Goal: Task Accomplishment & Management: Use online tool/utility

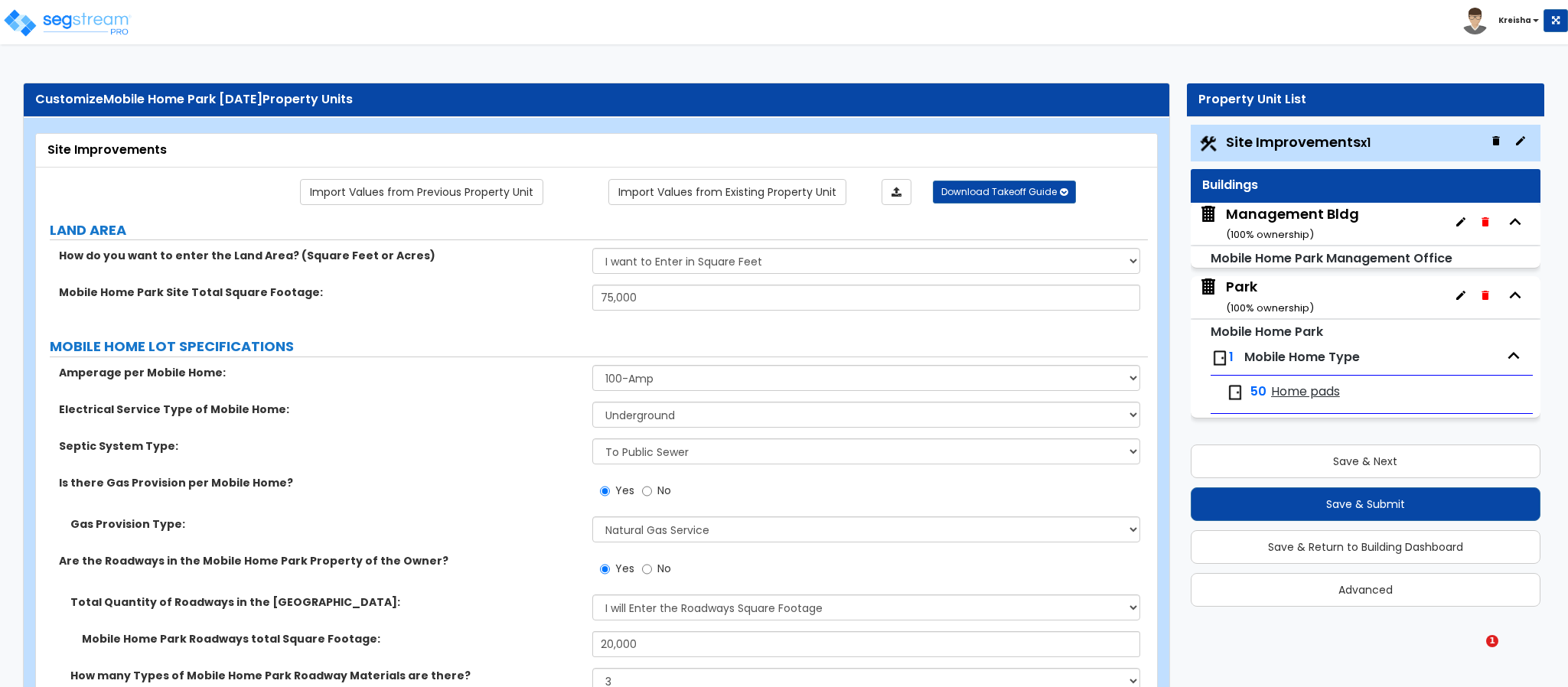
select select "2"
select select "1"
select select "2"
select select "1"
select select "2"
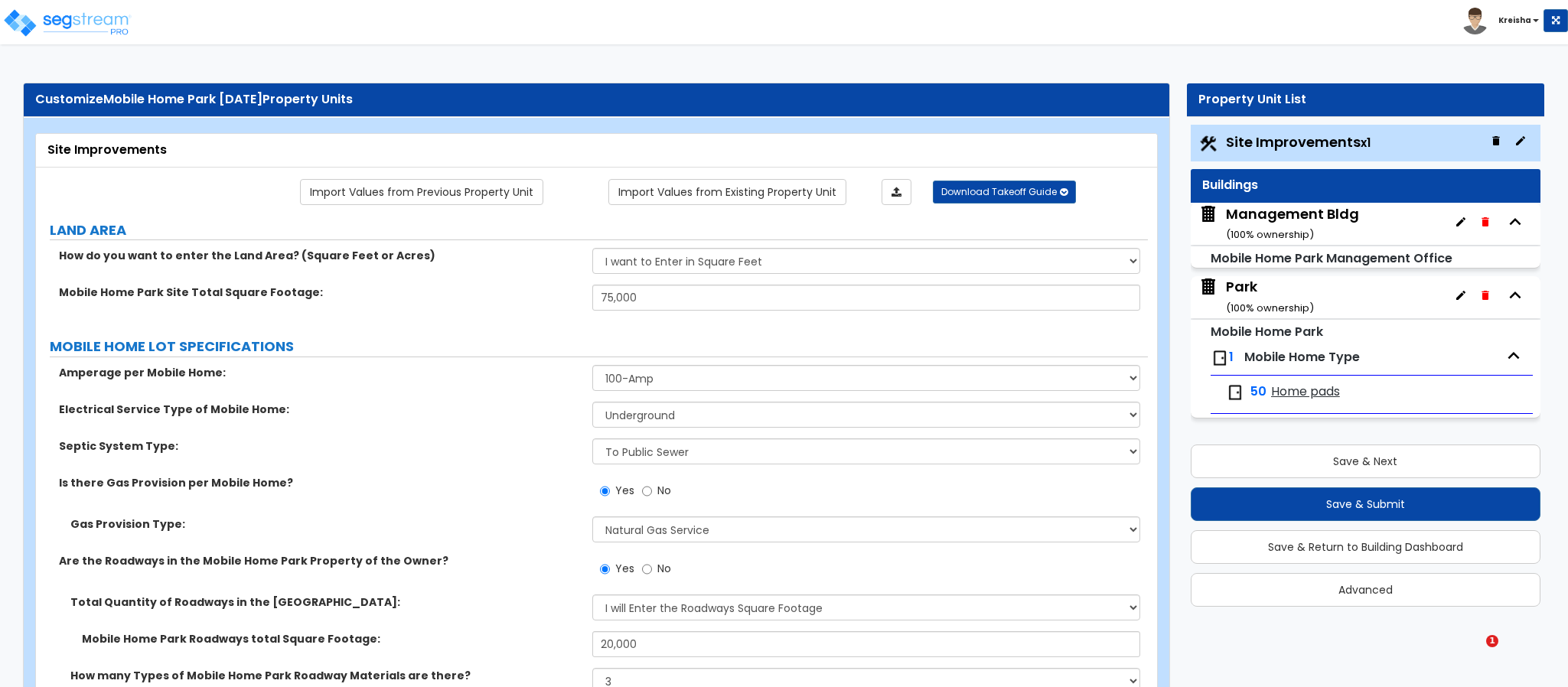
select select "1"
select select "3"
select select "1"
select select "2"
select select "3"
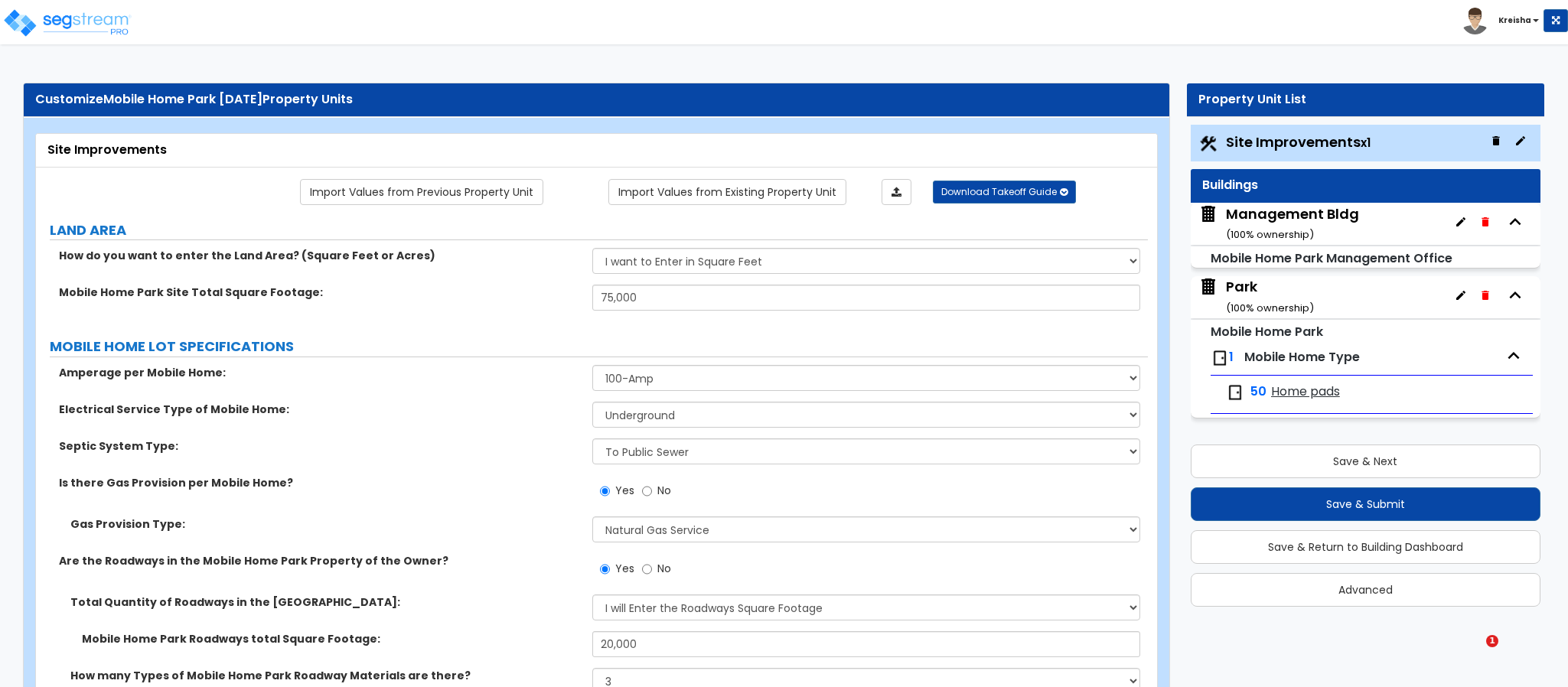
select select "2"
select select "1"
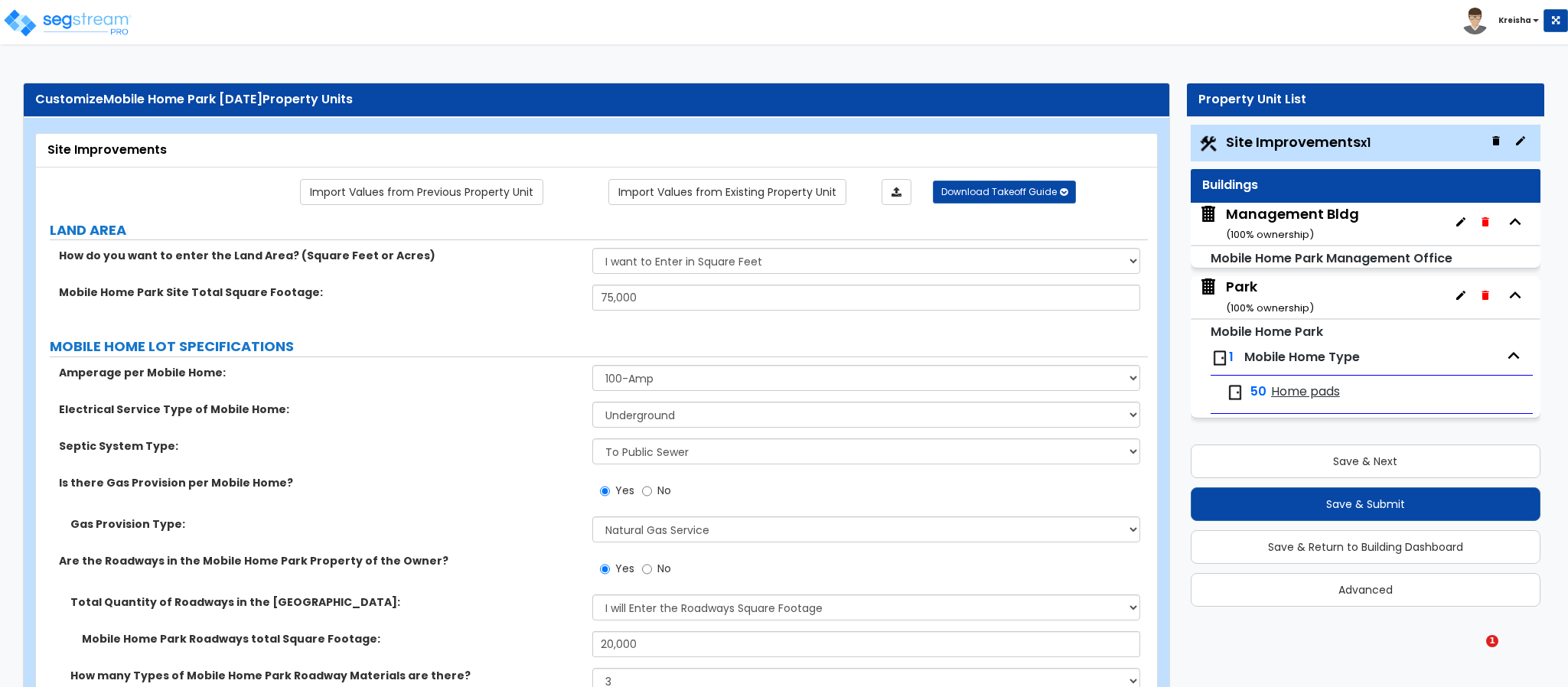
select select "2"
select select "3"
select select "1"
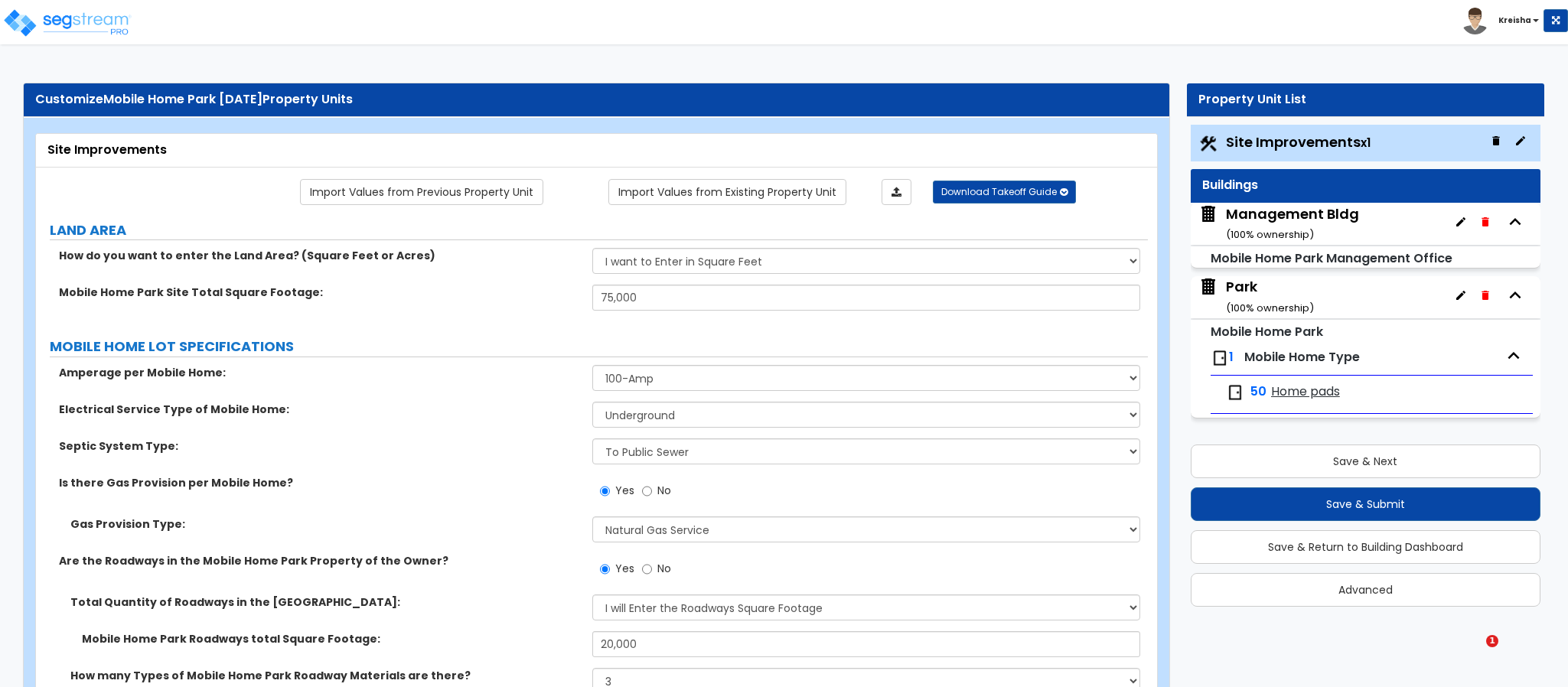
select select "1"
select select "2"
select select "5"
select select "6"
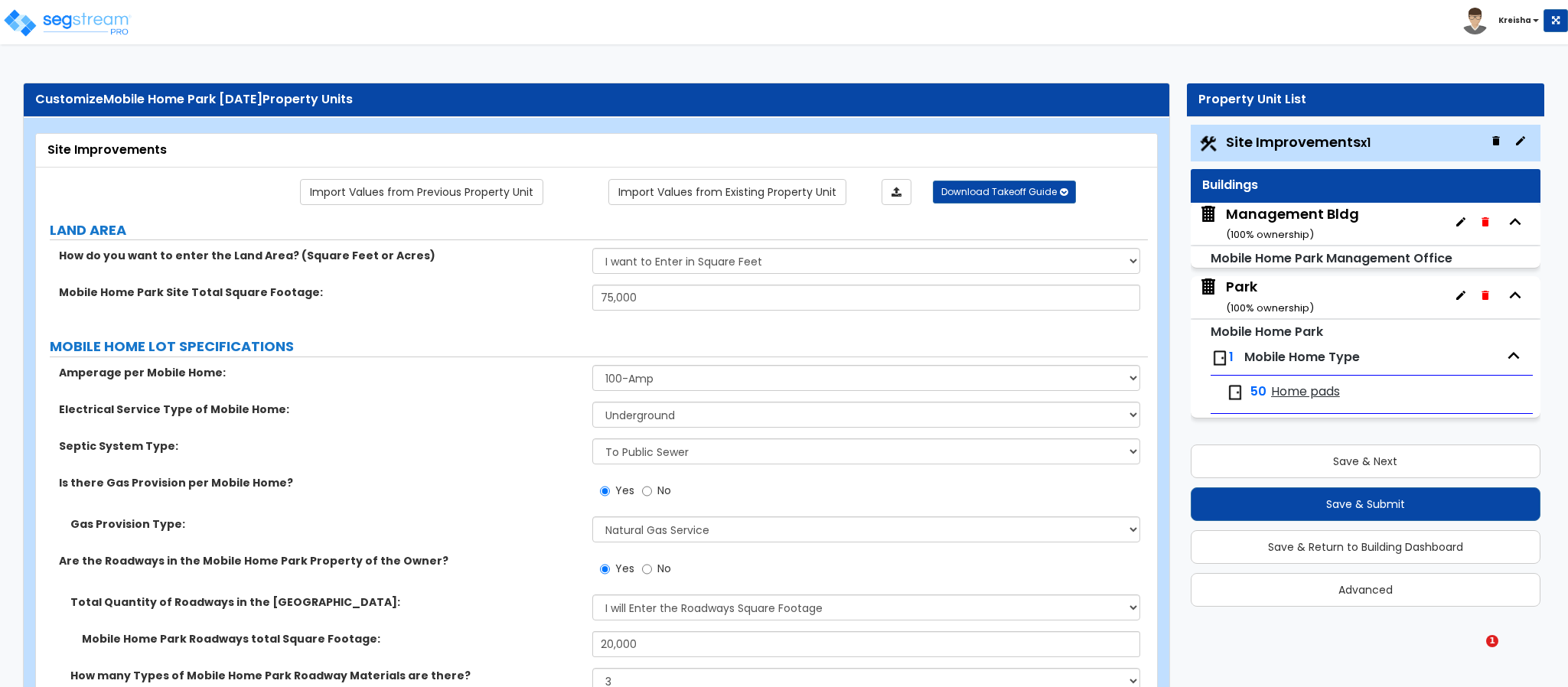
select select "1"
select select "2"
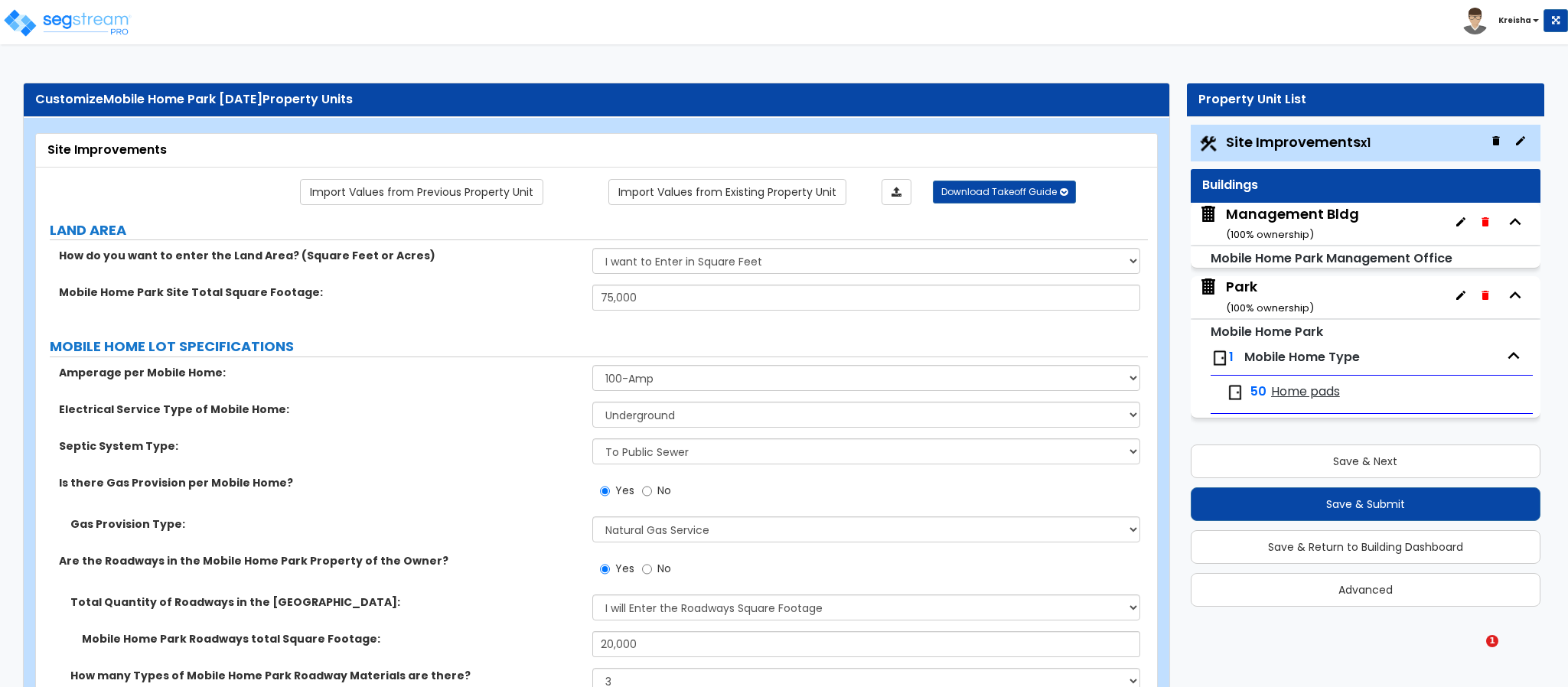
select select "2"
select select "1"
select select "6"
select select "2"
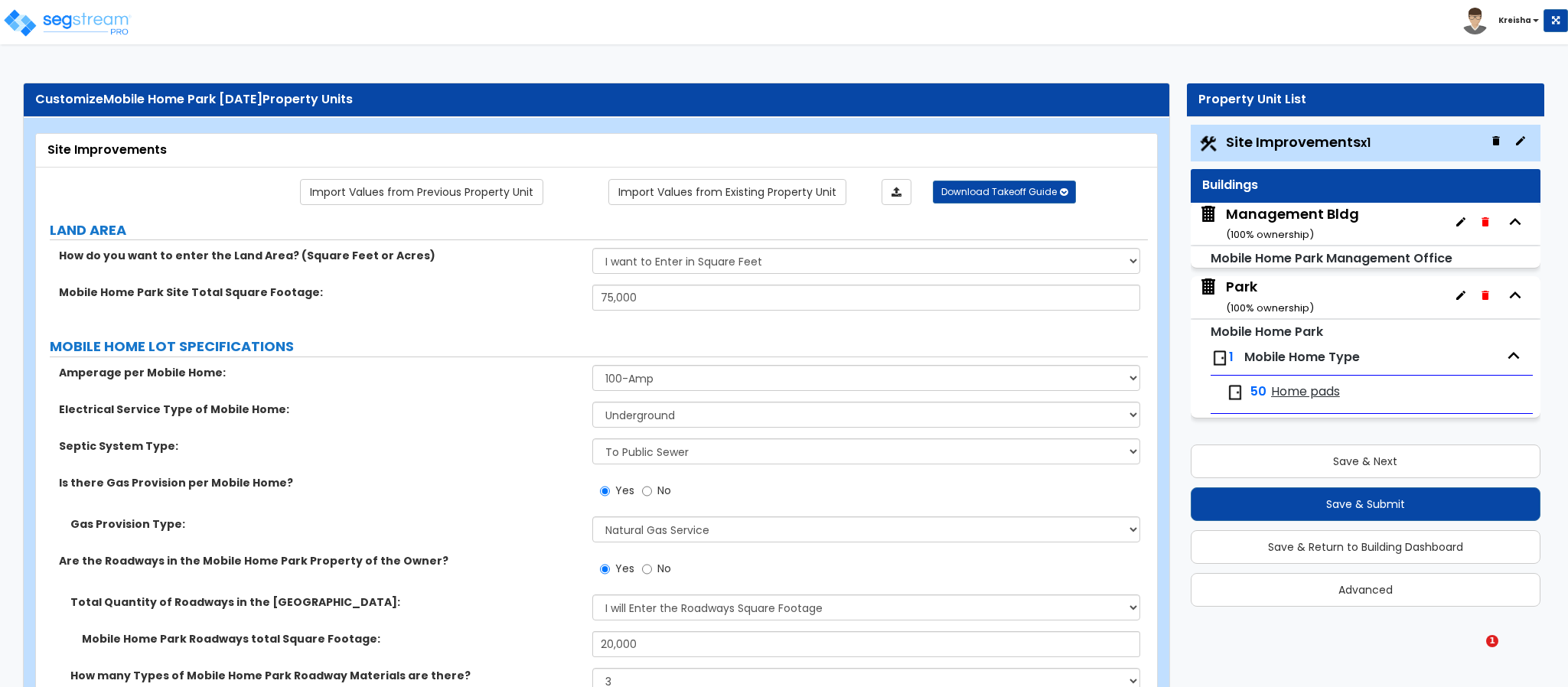
select select "1"
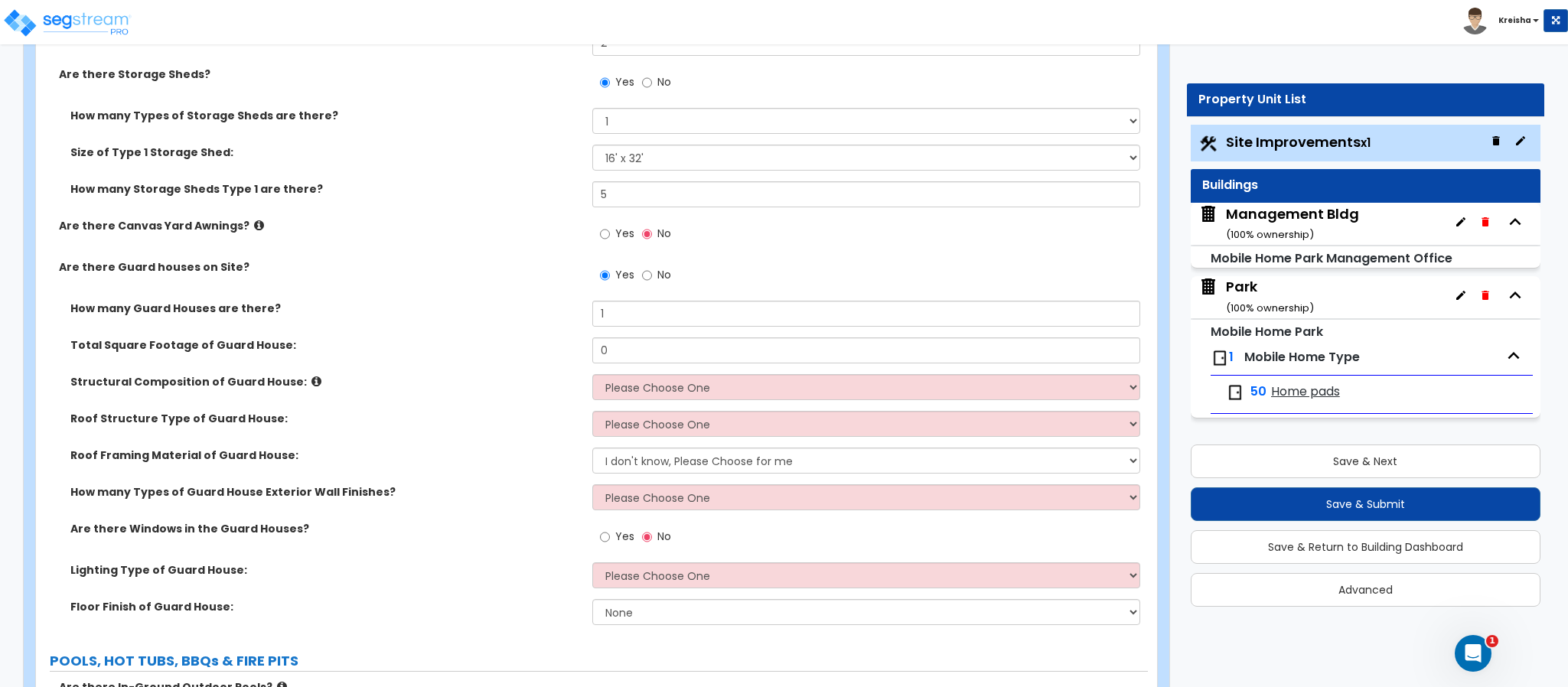
click at [442, 321] on div "How many Guard Houses are there? 1" at bounding box center [592, 318] width 1111 height 37
click at [485, 276] on div "Are there Guard houses on Site? Yes No" at bounding box center [592, 280] width 1111 height 41
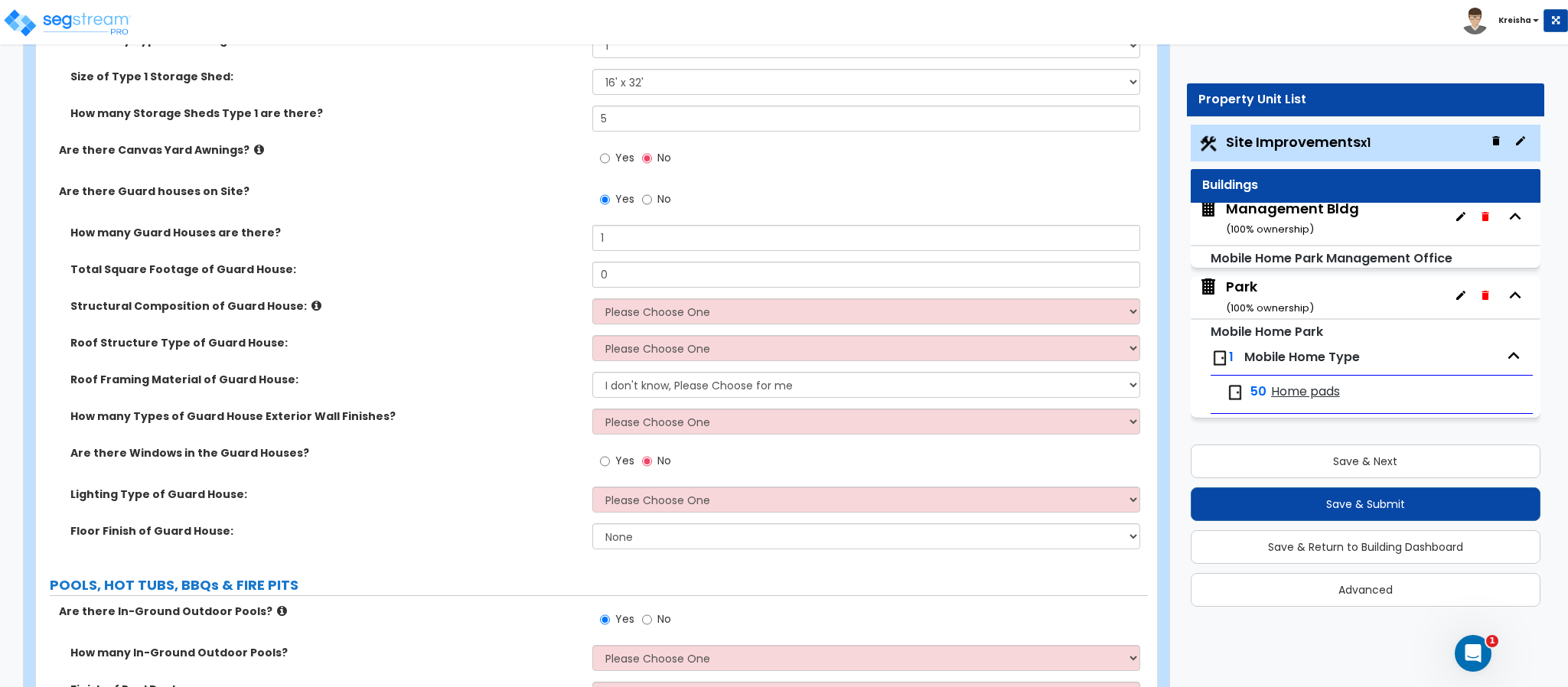
scroll to position [5254, 0]
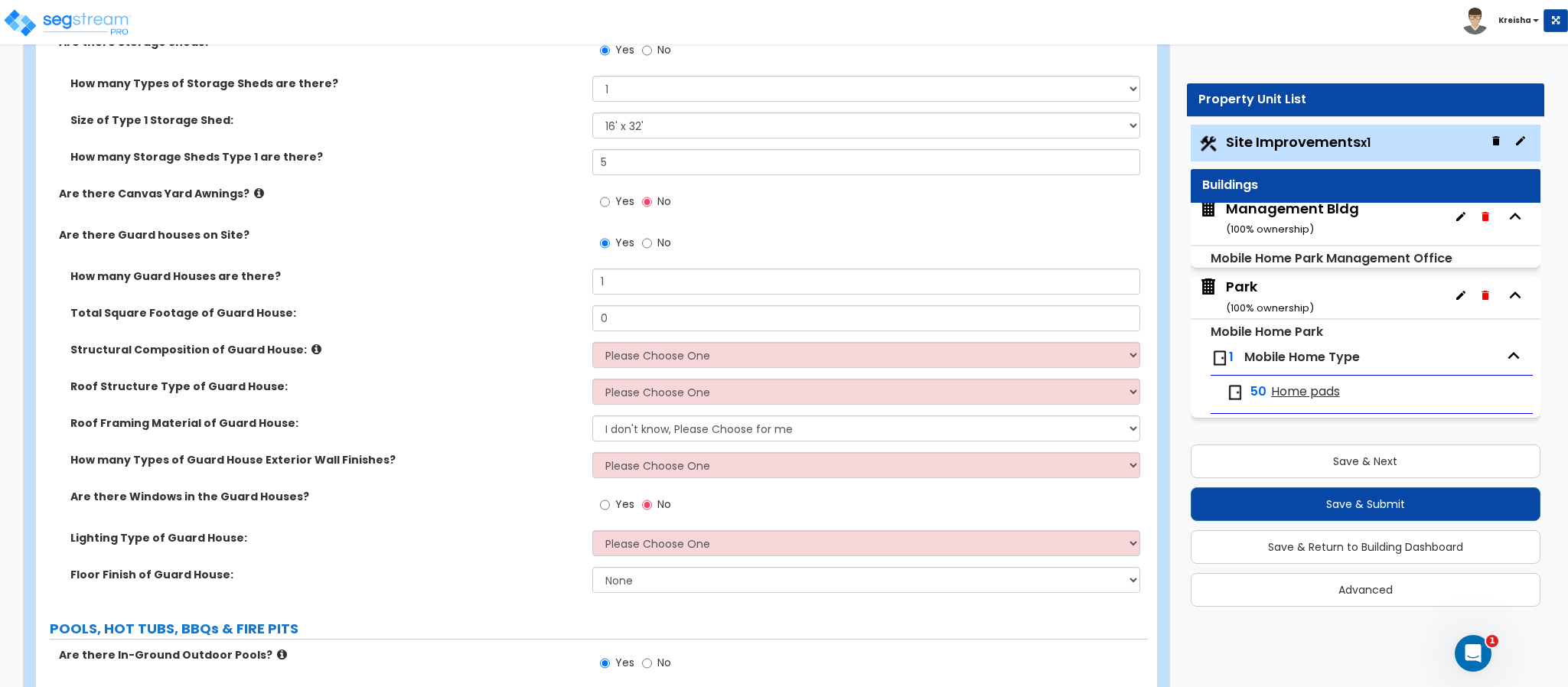
click at [457, 331] on div "Total Square Footage of Guard House: 0" at bounding box center [592, 324] width 1111 height 37
click at [484, 272] on label "How many Guard Houses are there?" at bounding box center [325, 276] width 510 height 16
click at [915, 622] on label "POOLS, HOT TUBS, BBQs & FIRE PITS" at bounding box center [599, 628] width 1098 height 20
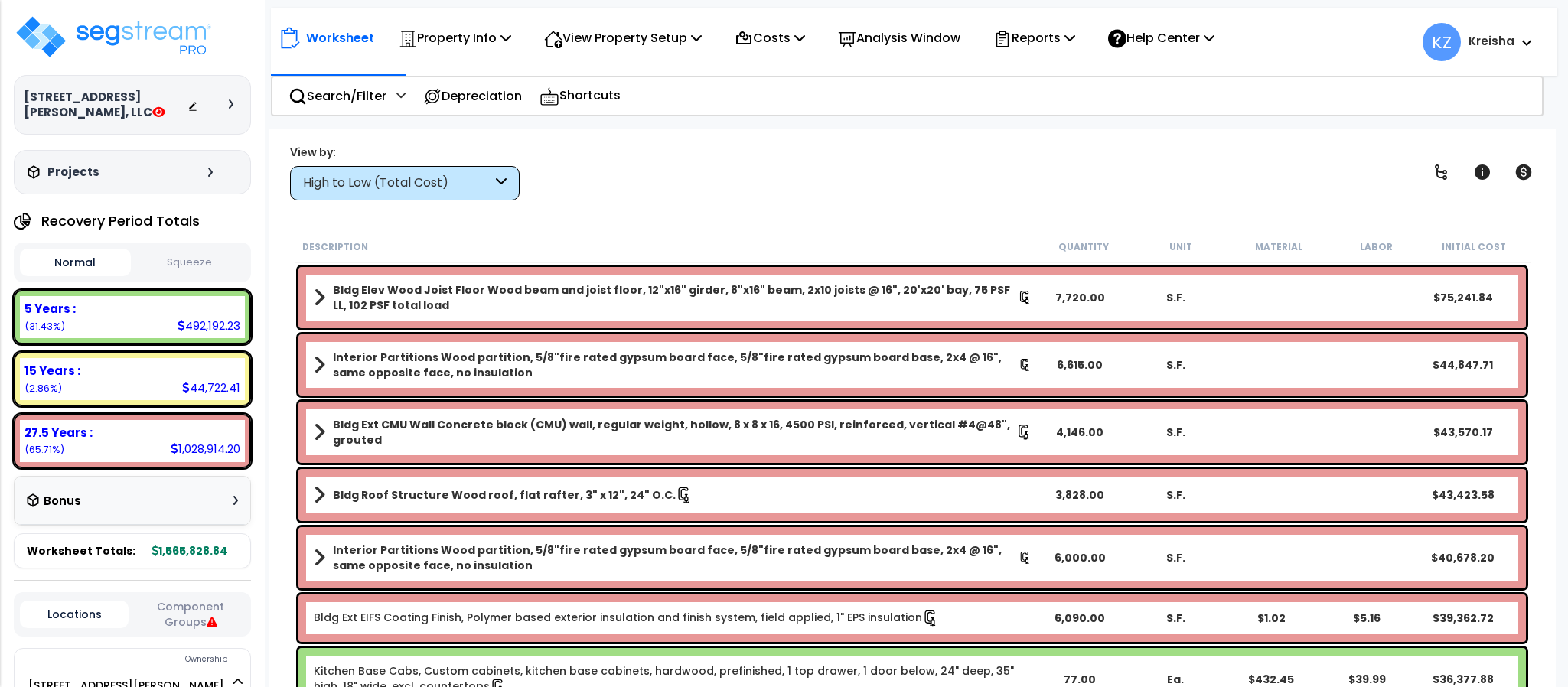
click at [138, 375] on div "15 Years :" at bounding box center [132, 370] width 216 height 16
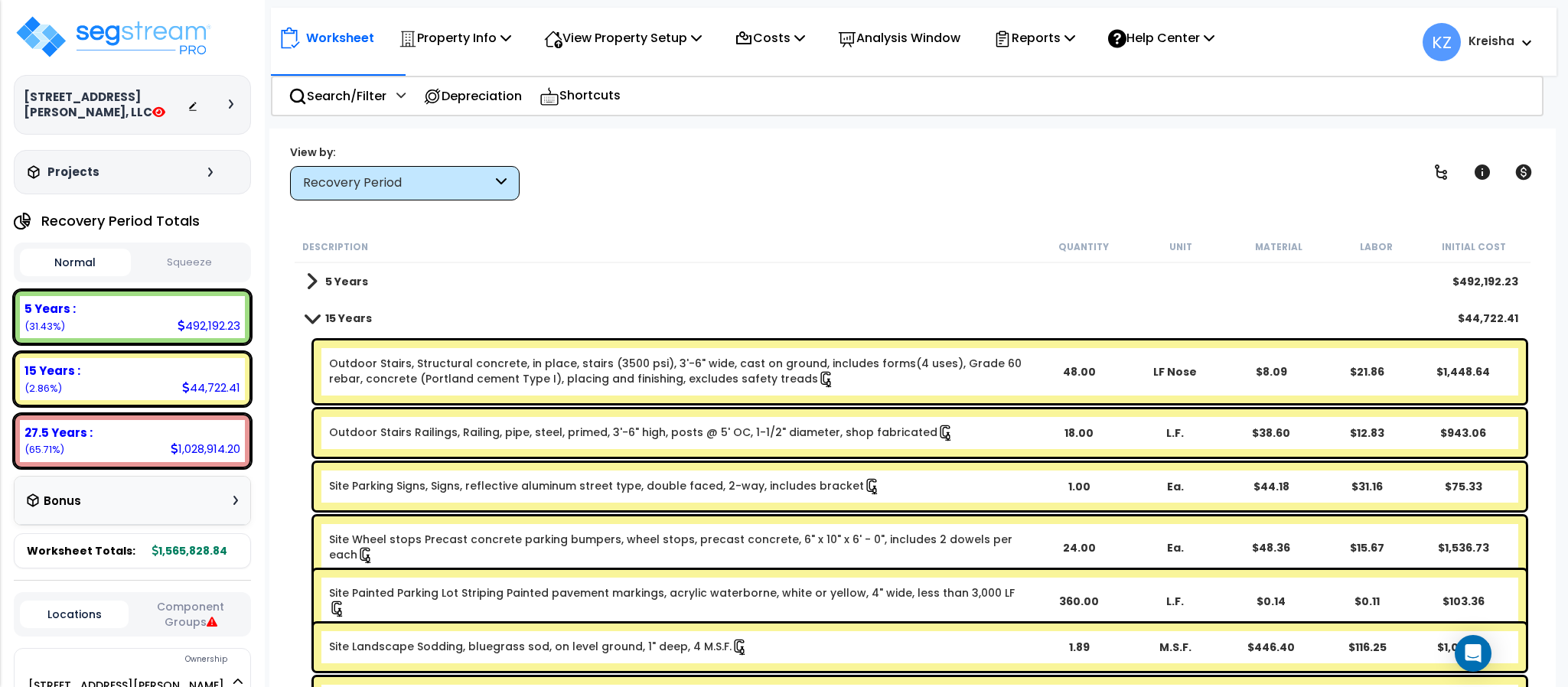
scroll to position [67, 0]
click at [186, 265] on button "Squeeze" at bounding box center [190, 262] width 111 height 27
click at [1061, 26] on div "Reports" at bounding box center [1034, 38] width 82 height 36
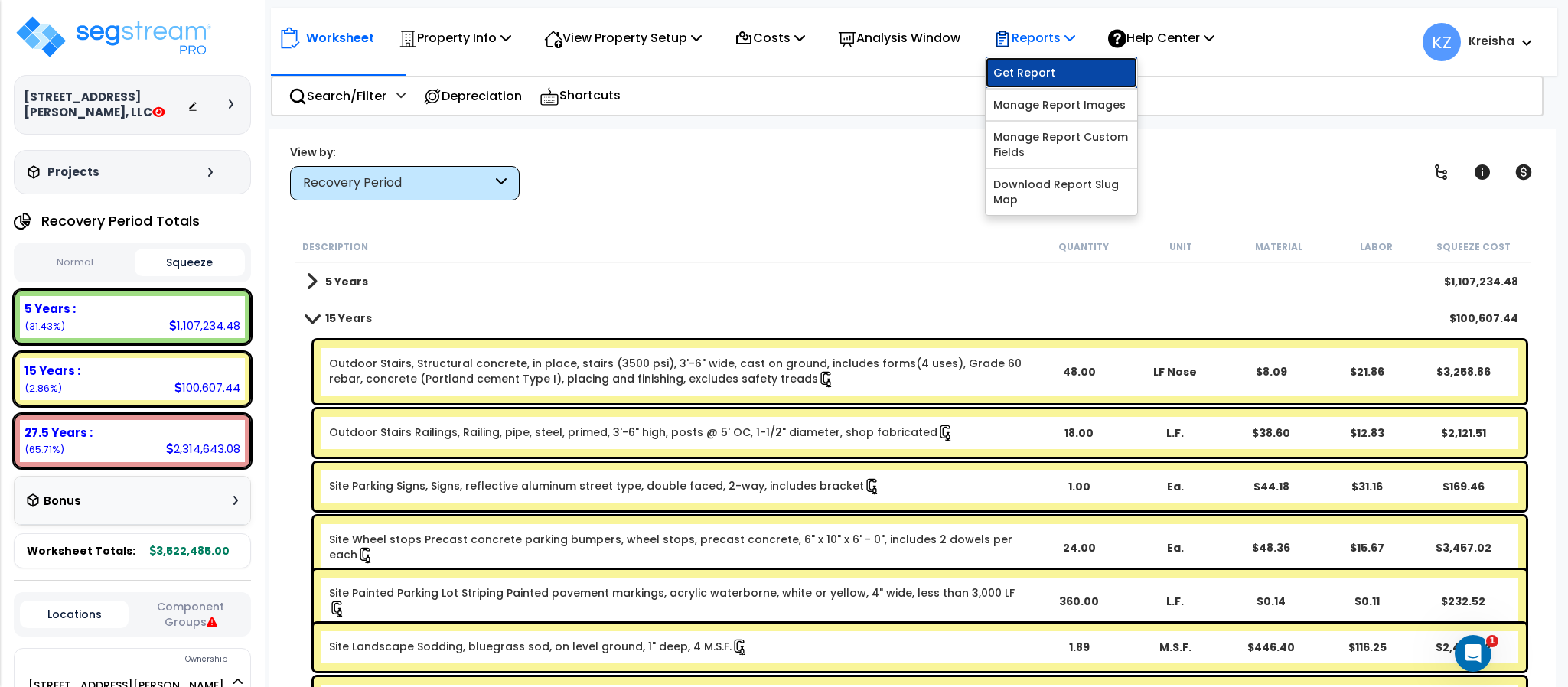
click at [1051, 73] on link "Get Report" at bounding box center [1061, 72] width 152 height 30
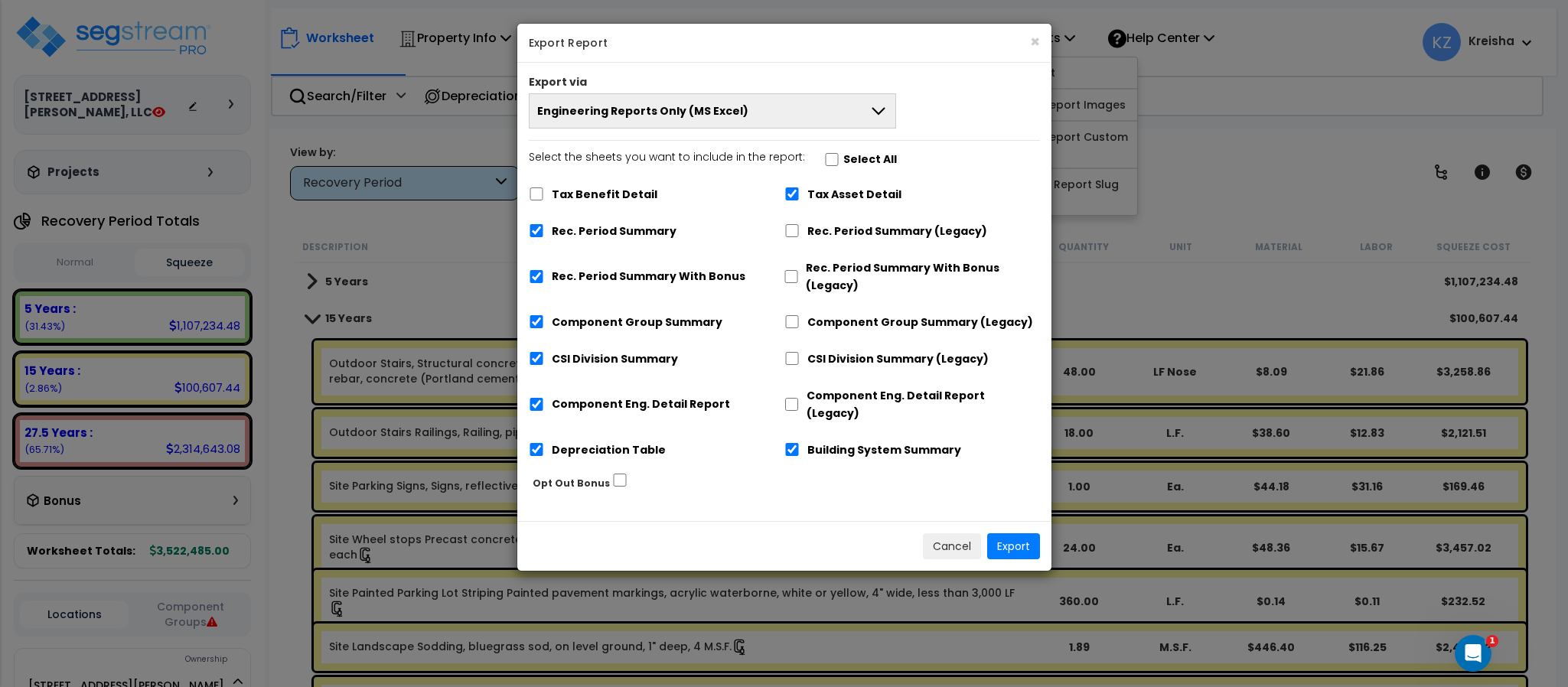
click at [866, 99] on button "Engineering Reports Only (MS Excel)" at bounding box center [713, 110] width 368 height 35
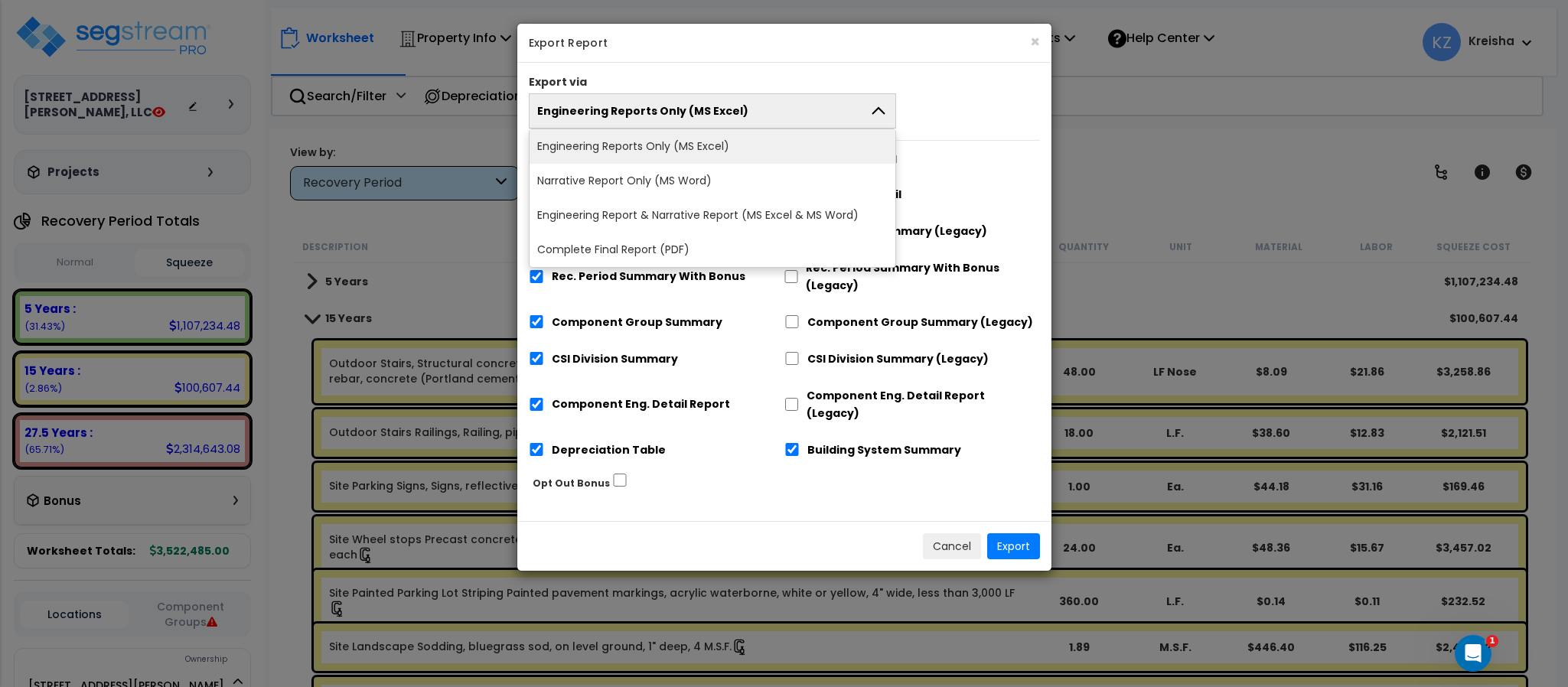
click at [866, 99] on button "Engineering Reports Only (MS Excel)" at bounding box center [713, 110] width 368 height 35
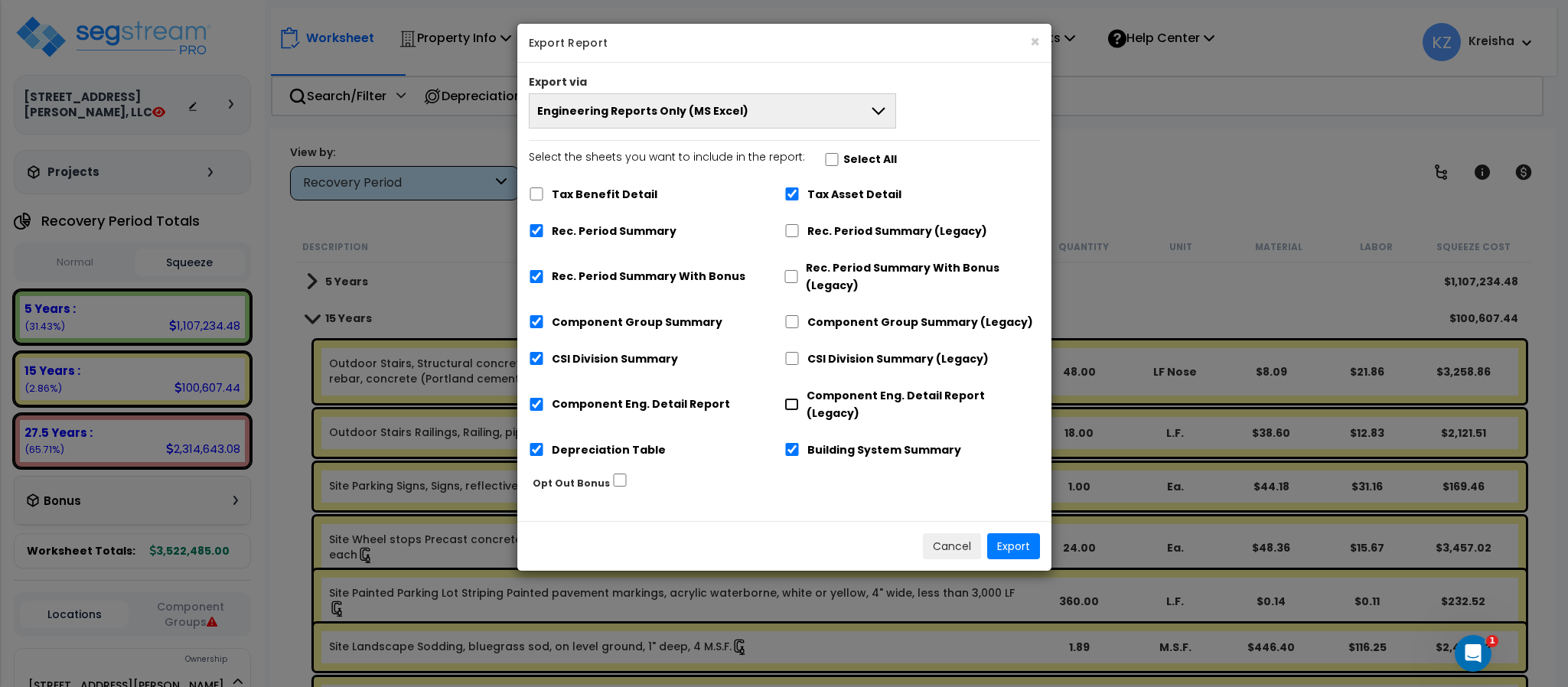
click at [795, 398] on input "Component Eng. Detail Report (Legacy)" at bounding box center [792, 404] width 16 height 13
checkbox input "true"
click at [714, 395] on label "Component Eng. Detail Report" at bounding box center [640, 404] width 179 height 17
click at [544, 398] on input "Component Eng. Detail Report" at bounding box center [537, 404] width 16 height 13
checkbox input "true"
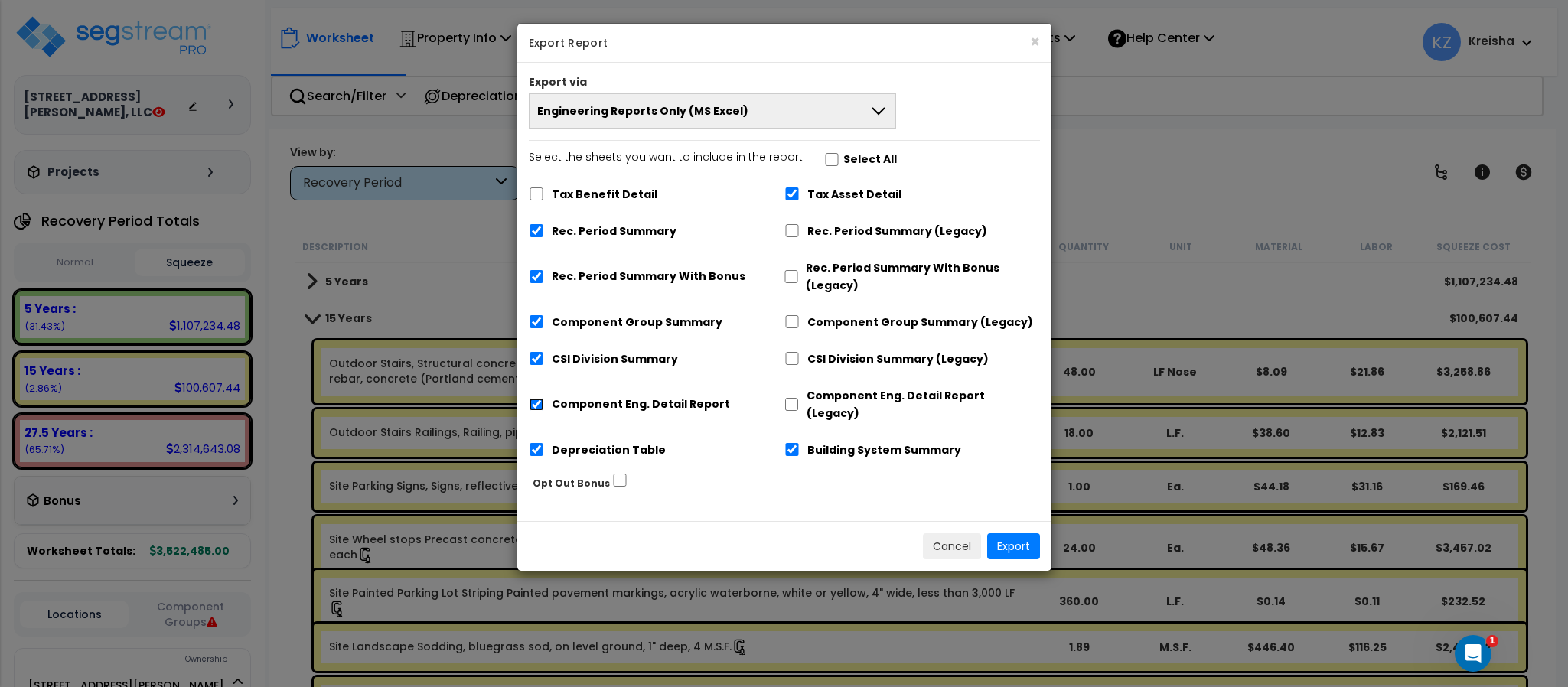
checkbox input "false"
click at [1023, 533] on button "Export" at bounding box center [1013, 546] width 53 height 26
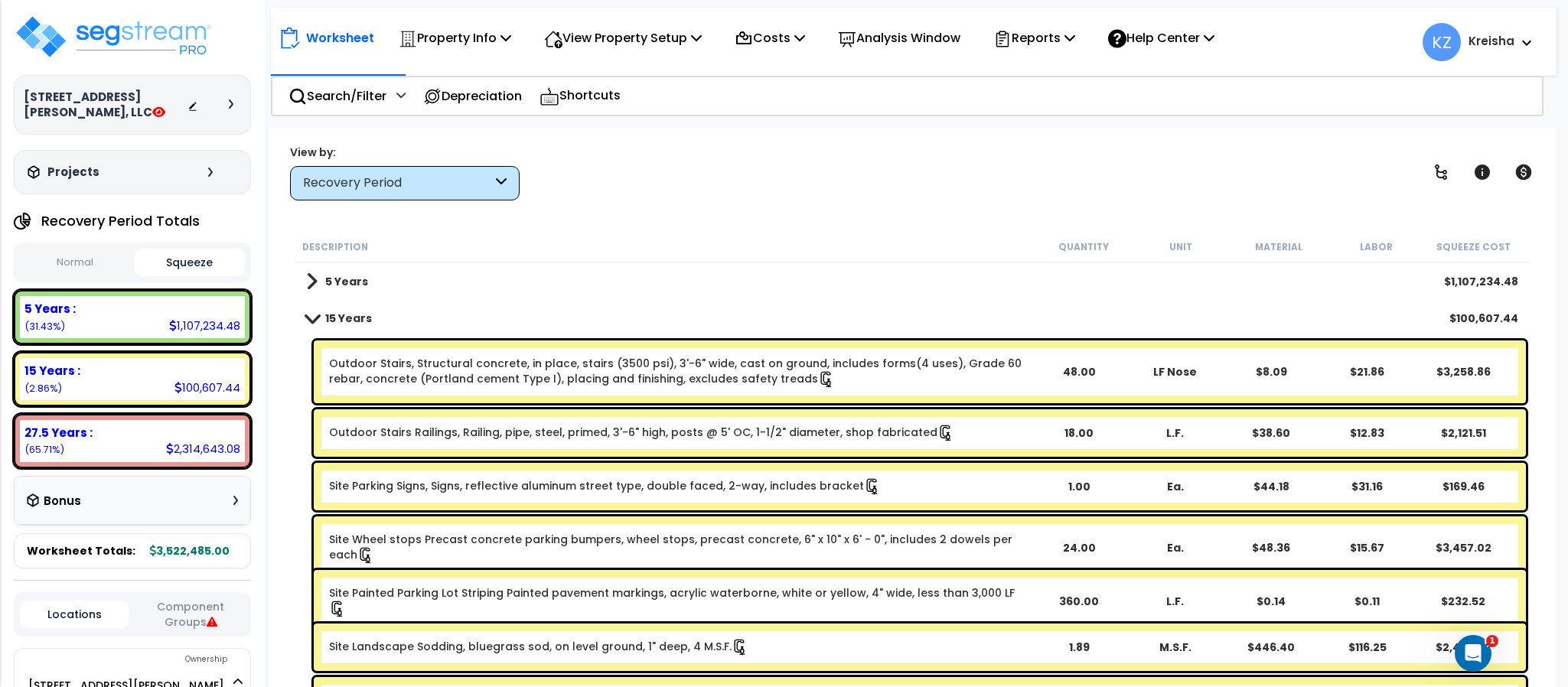
click at [463, 198] on div "Recovery Period" at bounding box center [405, 183] width 230 height 35
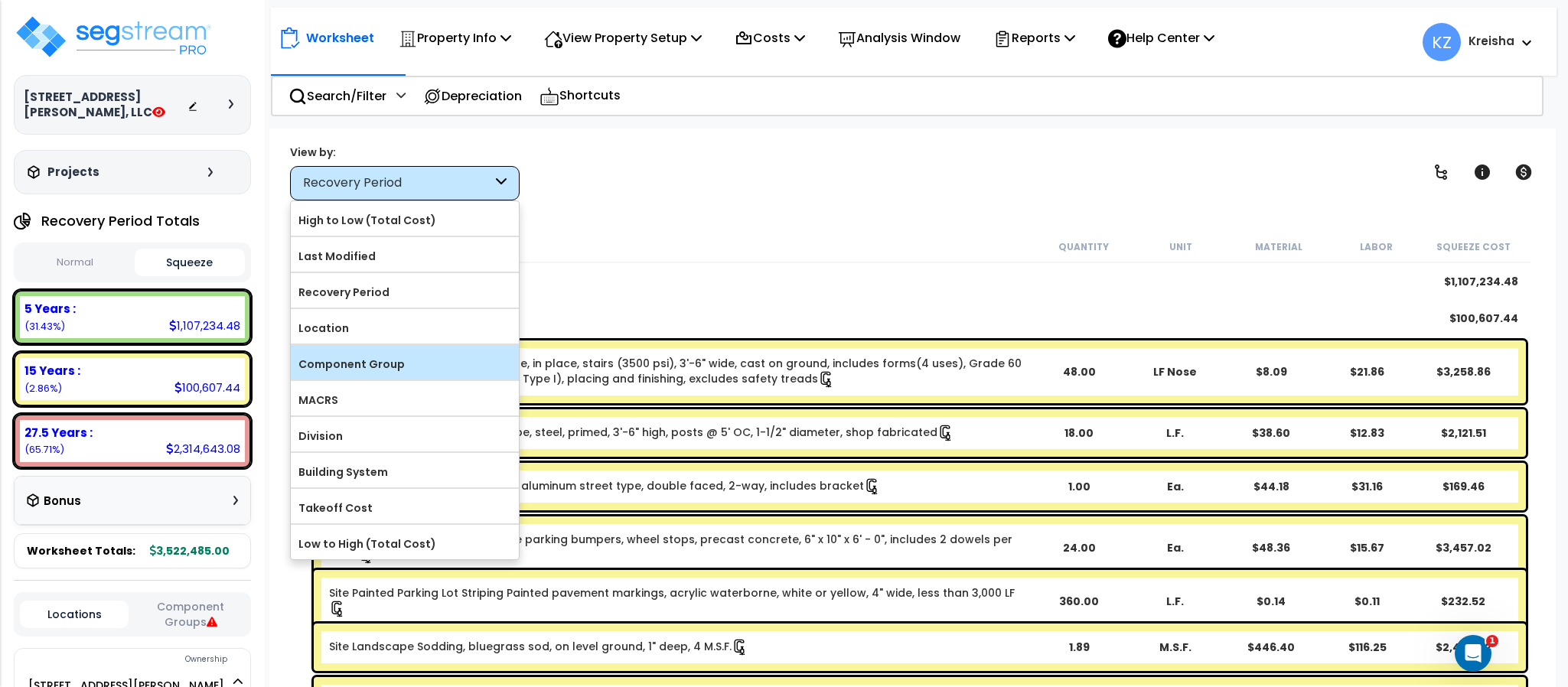
click at [379, 369] on label "Component Group" at bounding box center [405, 364] width 228 height 23
click at [0, 0] on input "Component Group" at bounding box center [0, 0] width 0 height 0
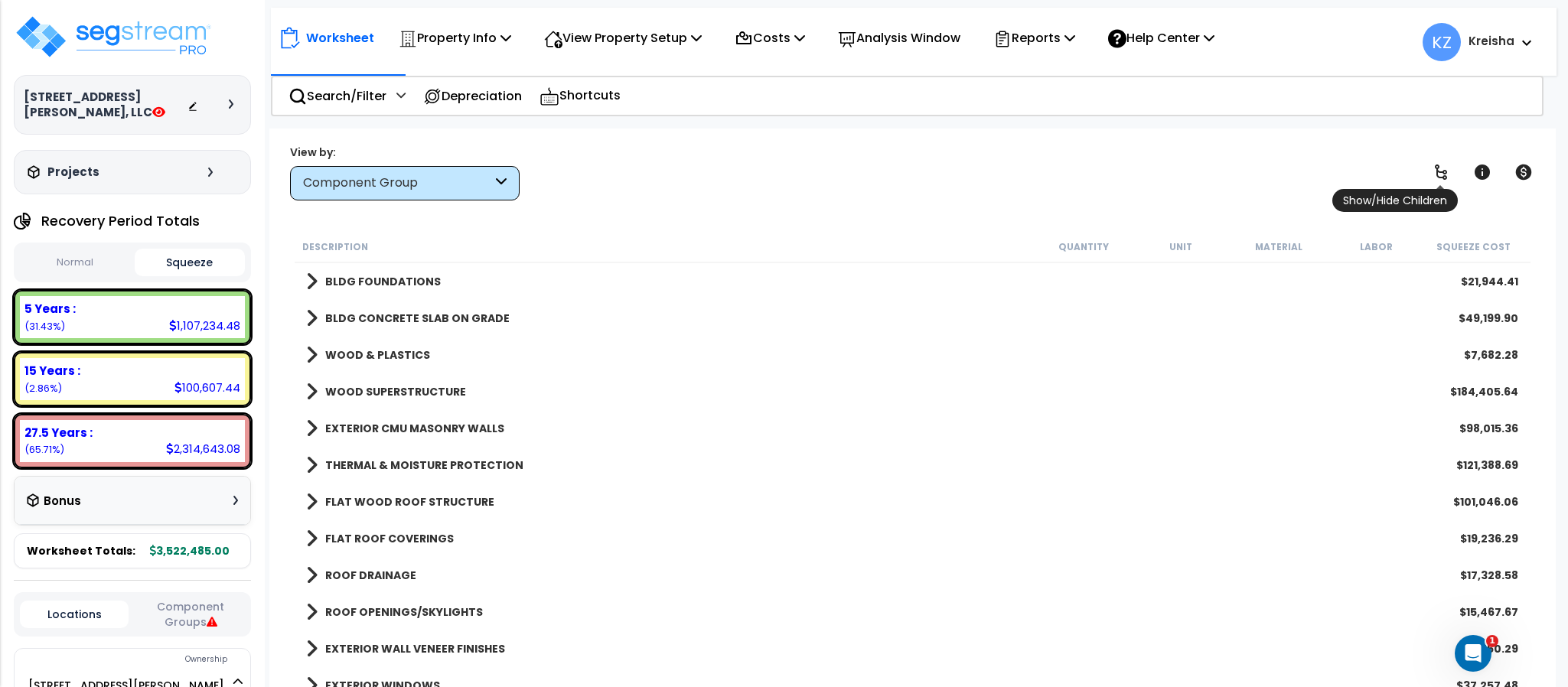
click at [1439, 173] on icon at bounding box center [1440, 172] width 18 height 18
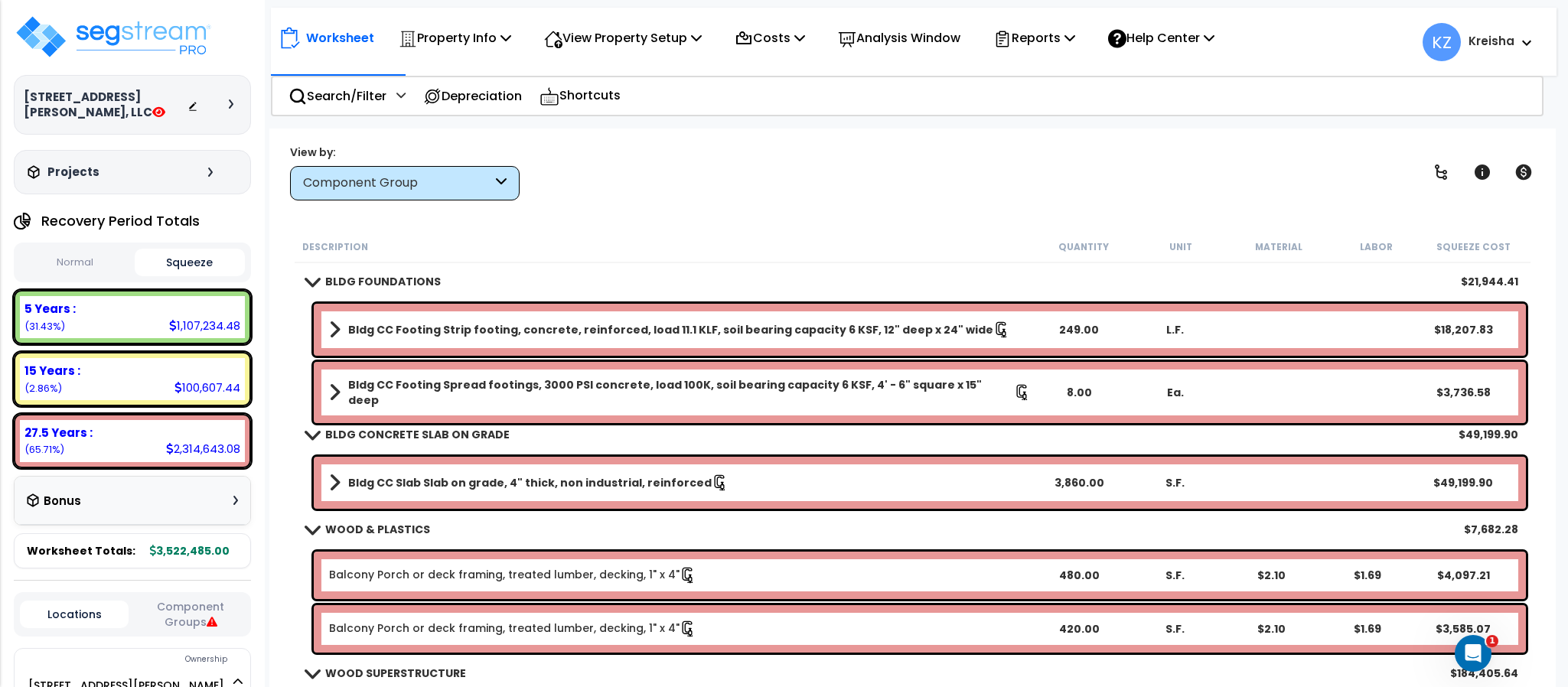
click at [1153, 180] on div "View by: Component Group High to Low (Total Cost)" at bounding box center [912, 173] width 1255 height 57
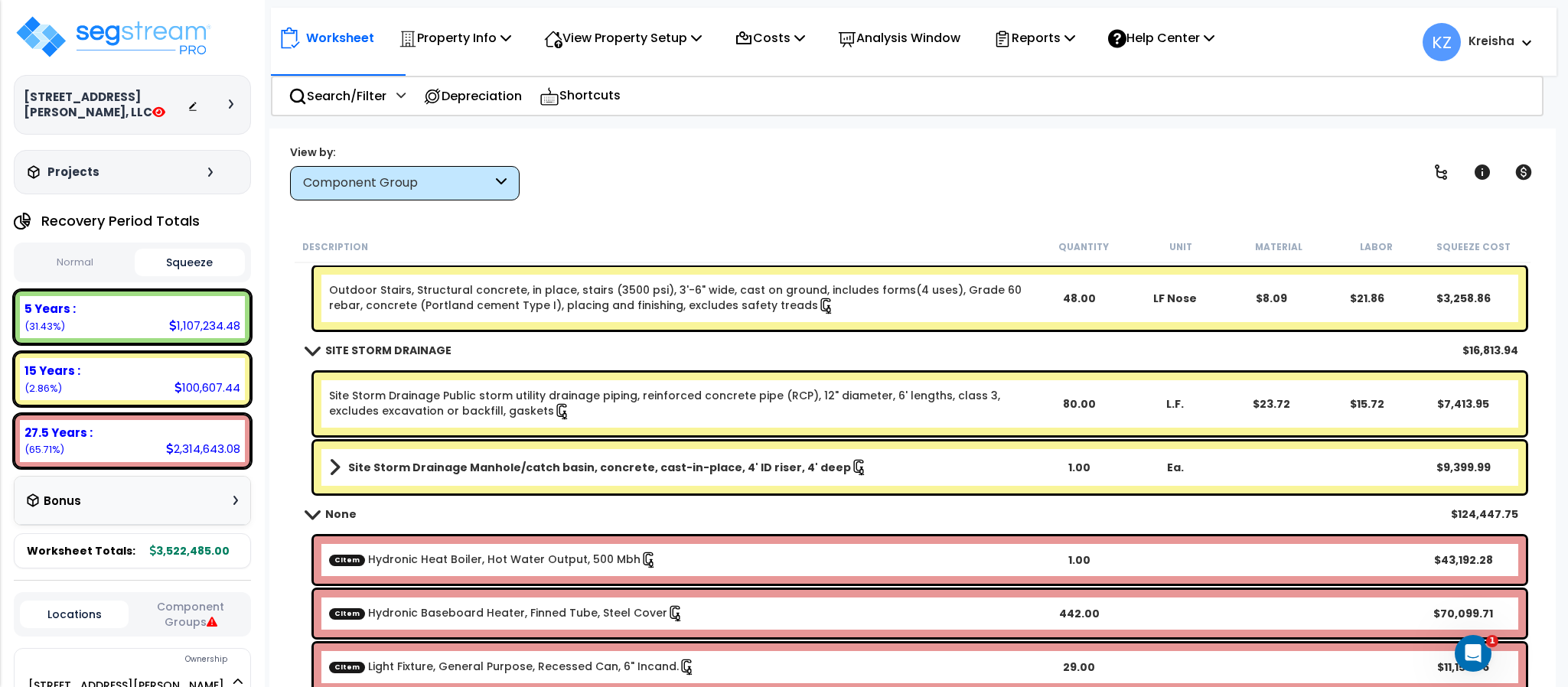
click at [81, 262] on button "Normal" at bounding box center [75, 262] width 111 height 27
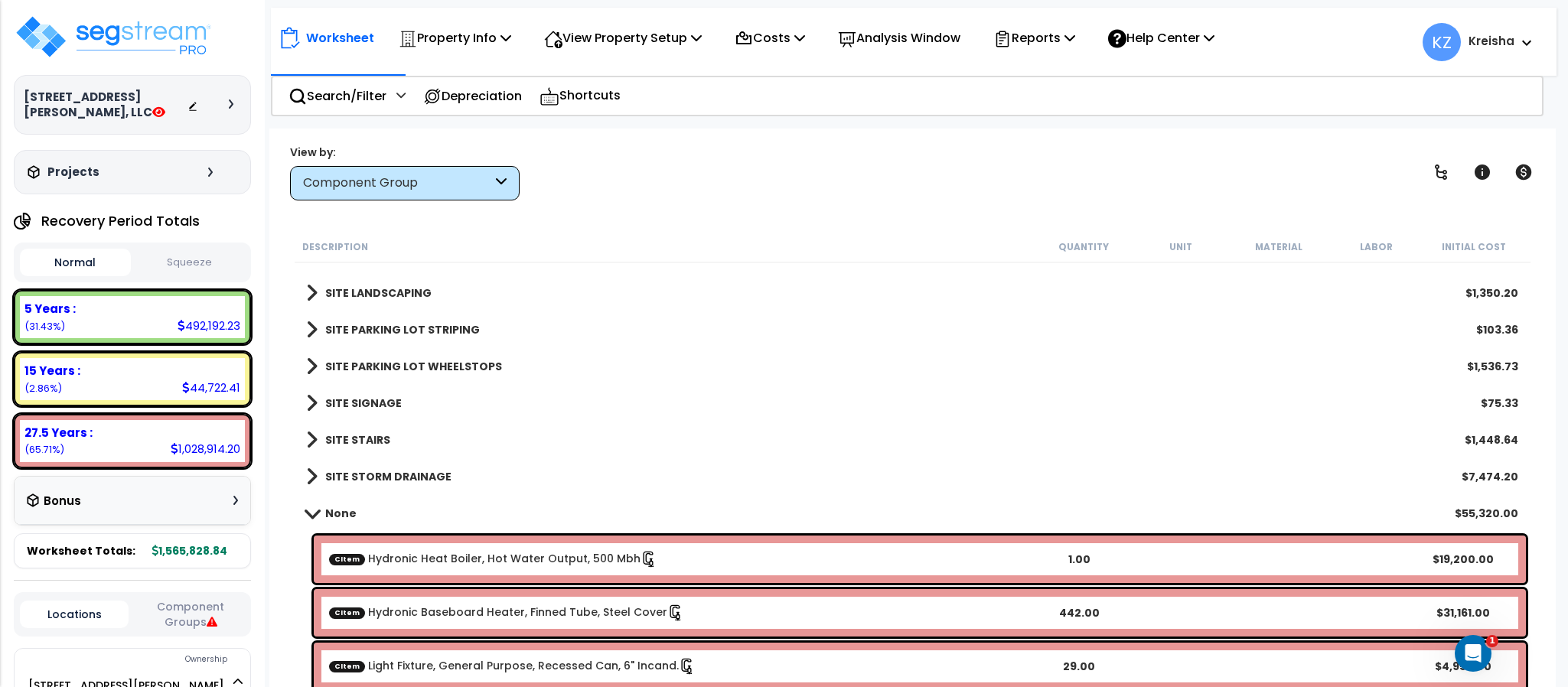
scroll to position [3034, 0]
click at [1450, 168] on icon at bounding box center [1440, 172] width 18 height 18
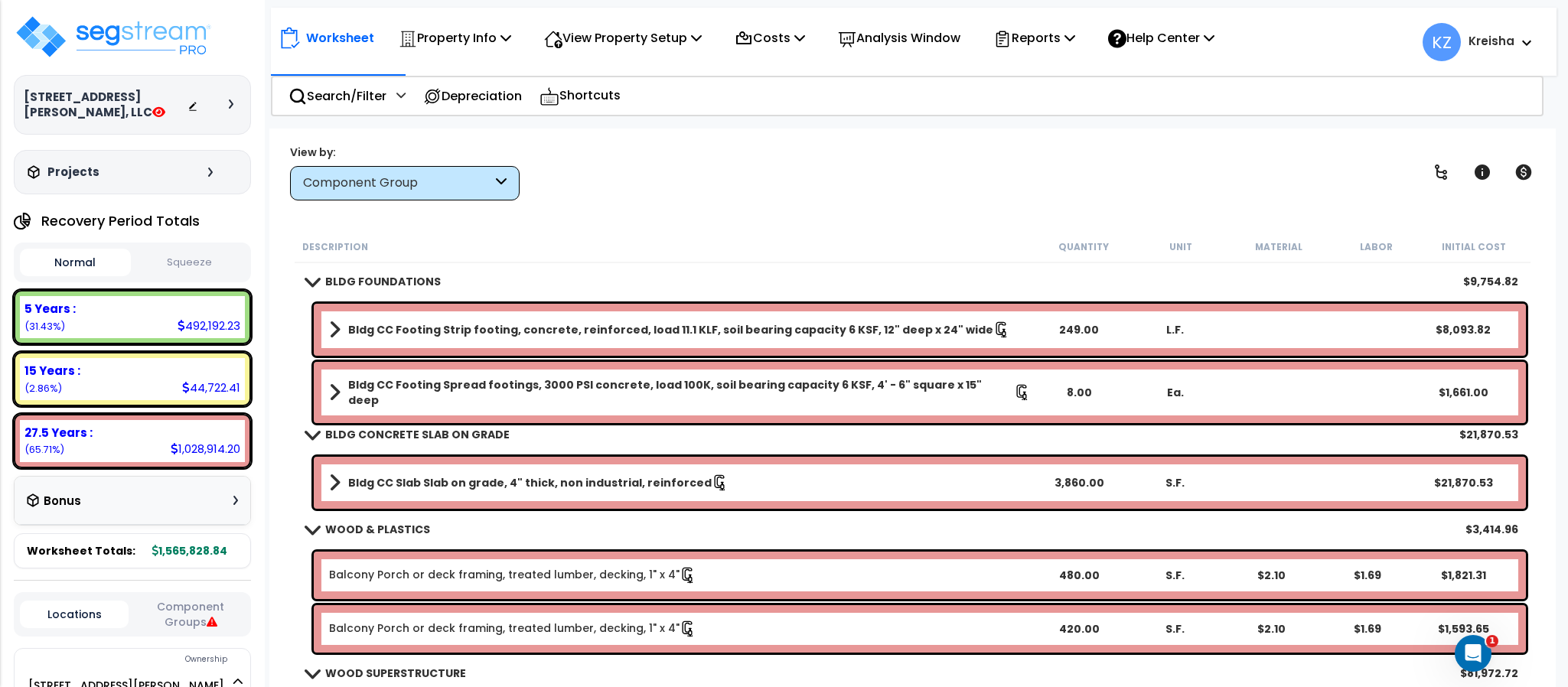
scroll to position [0, 0]
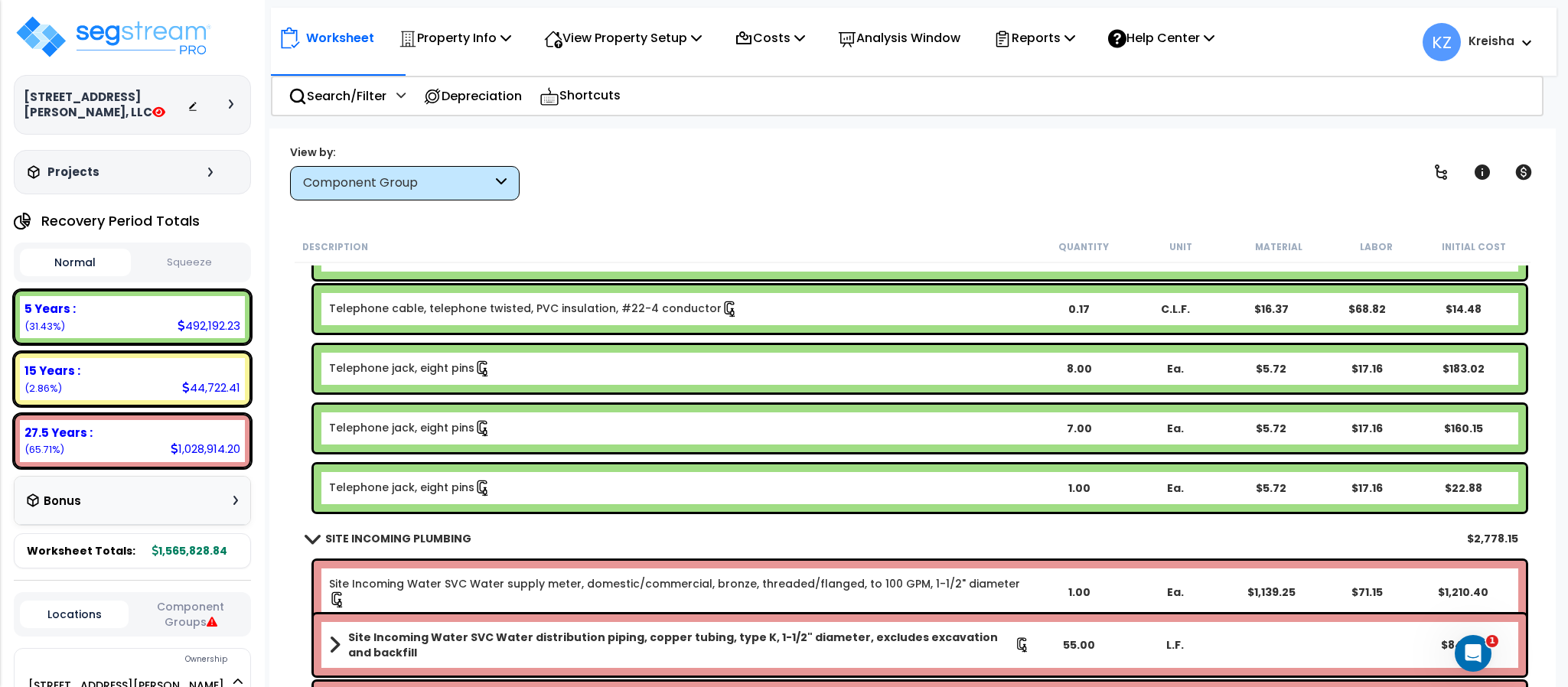
drag, startPoint x: 340, startPoint y: 321, endPoint x: 1395, endPoint y: 741, distance: 1135.5
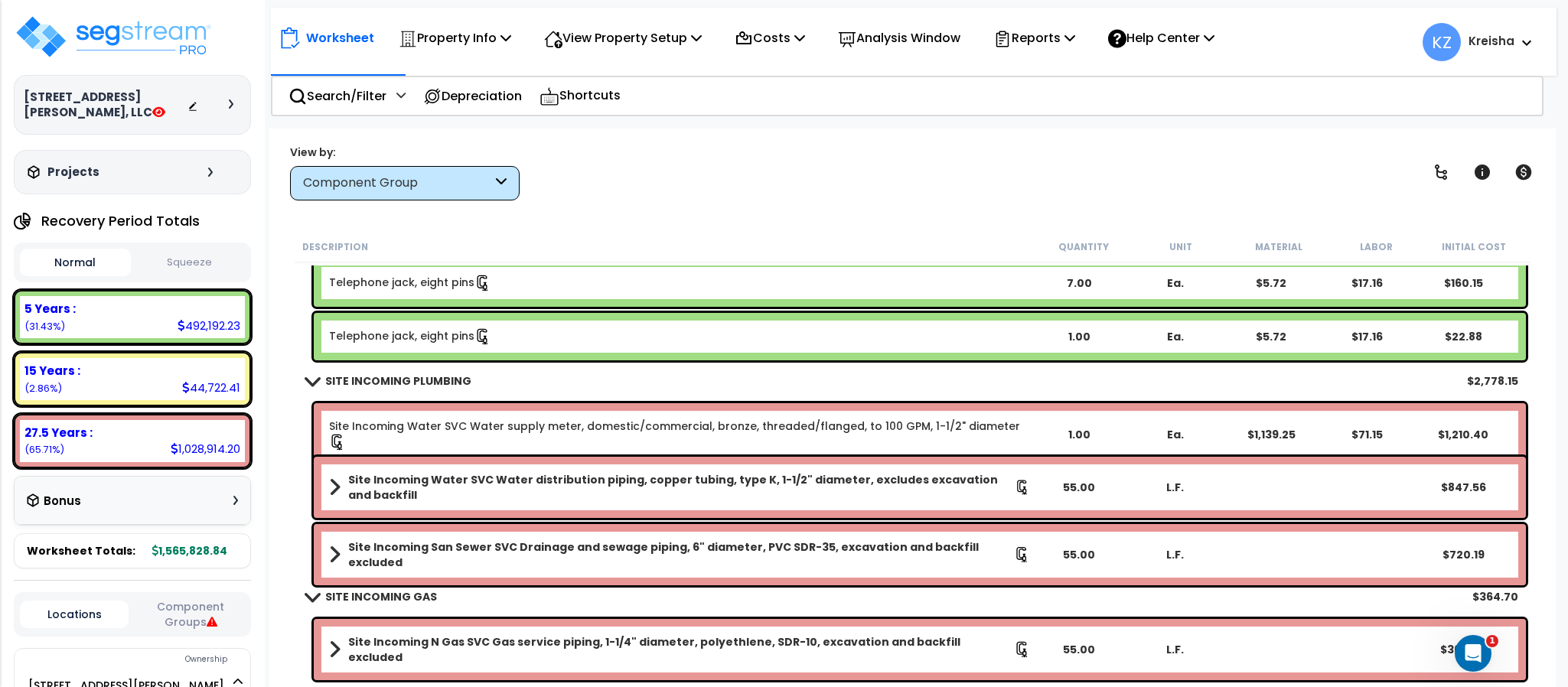
click at [777, 136] on div "Worksheet Property Info Property Setup Add Property Unit Template property Clon…" at bounding box center [912, 472] width 1286 height 687
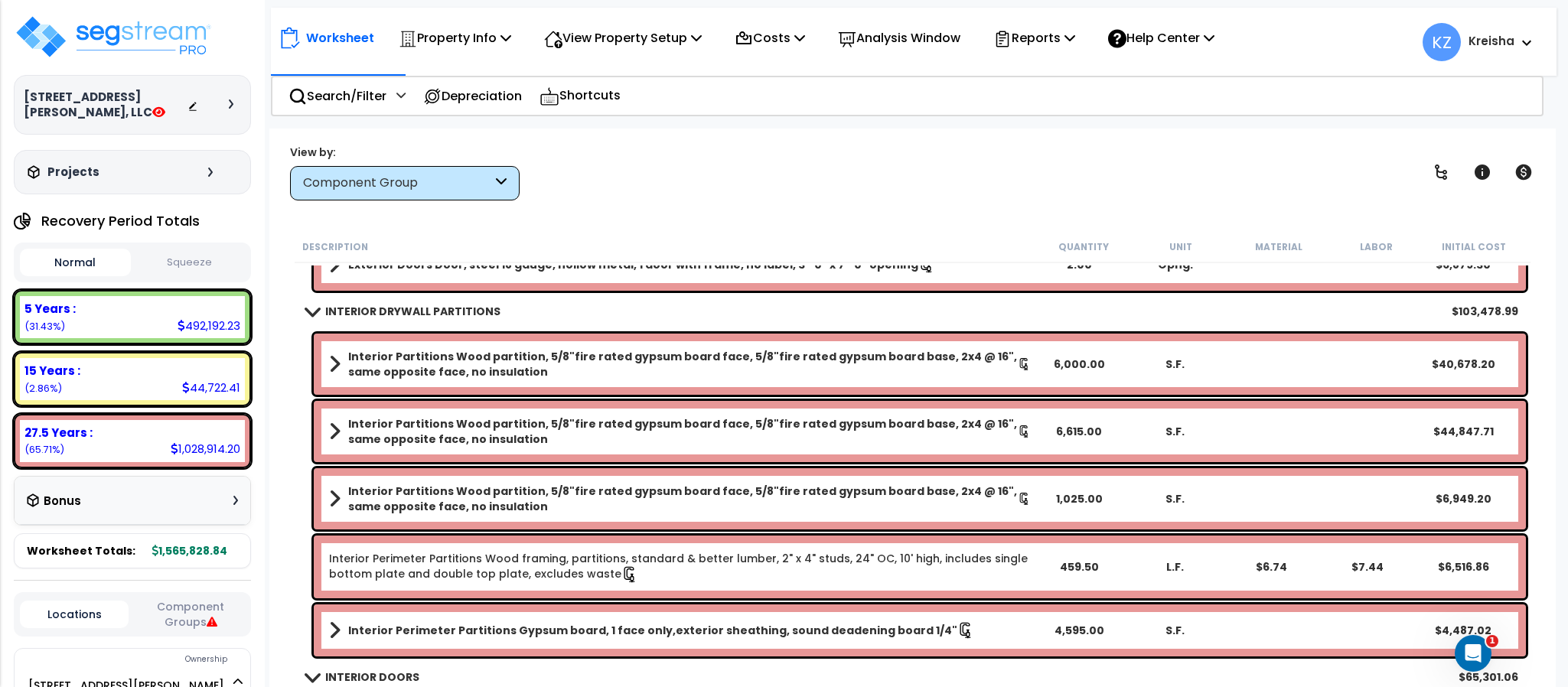
scroll to position [0, 0]
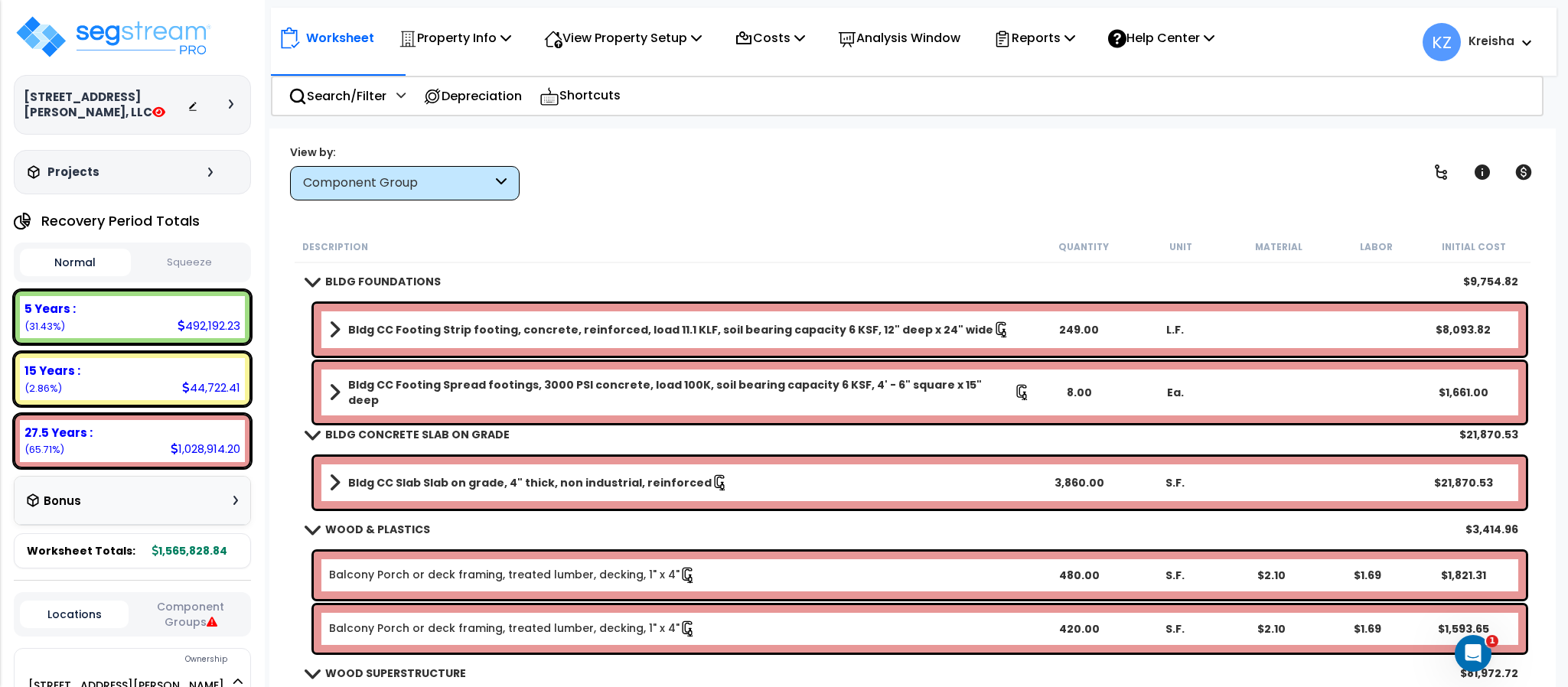
click at [983, 166] on div "View by: Component Group High to Low (Total Cost)" at bounding box center [912, 173] width 1255 height 57
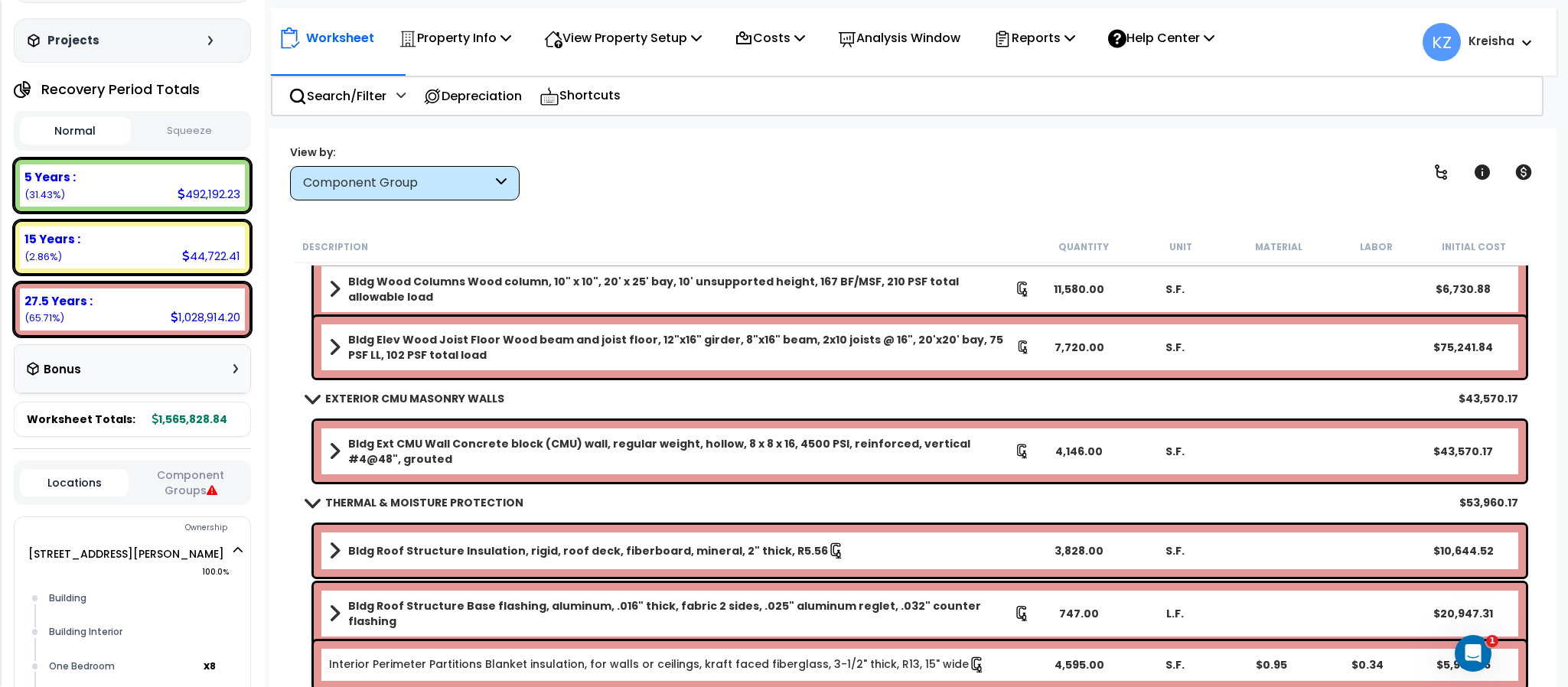
scroll to position [129, 0]
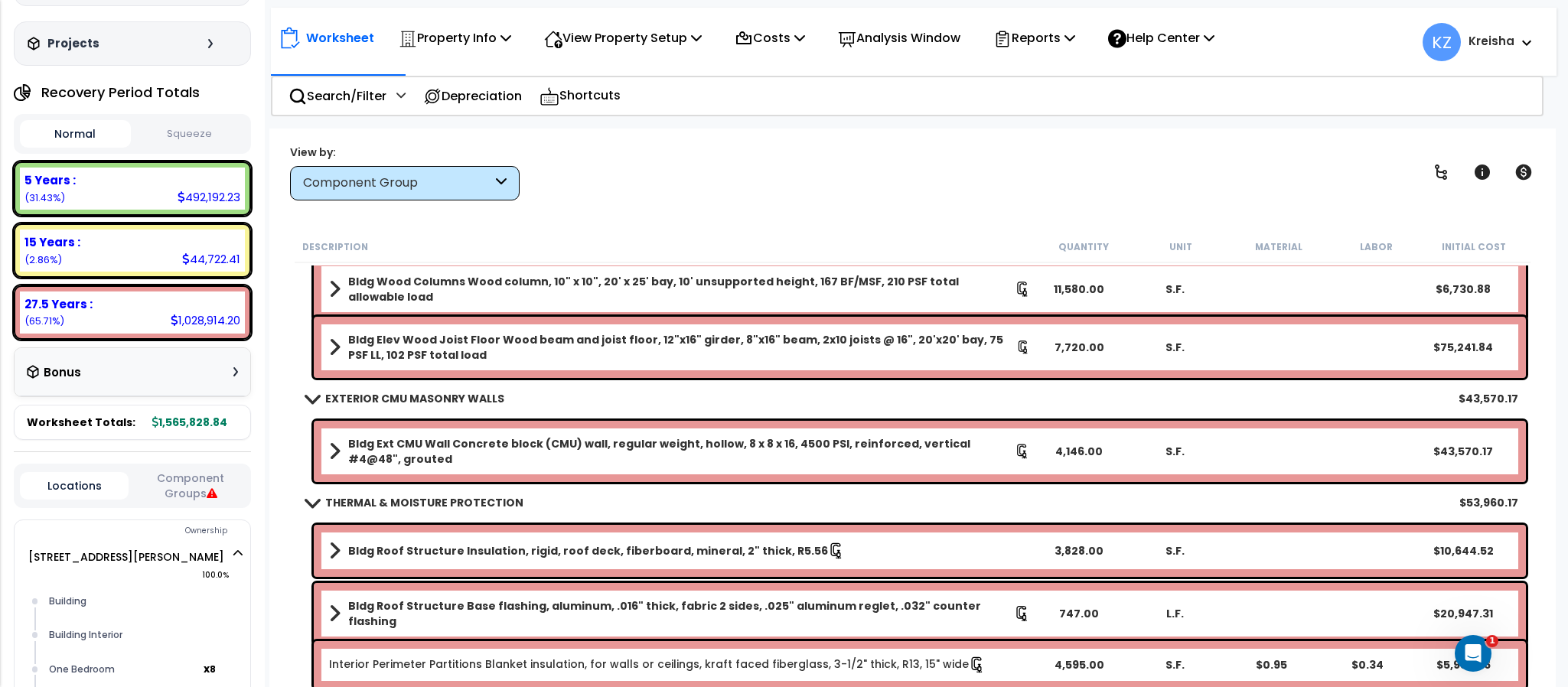
click at [185, 125] on button "Squeeze" at bounding box center [190, 134] width 111 height 27
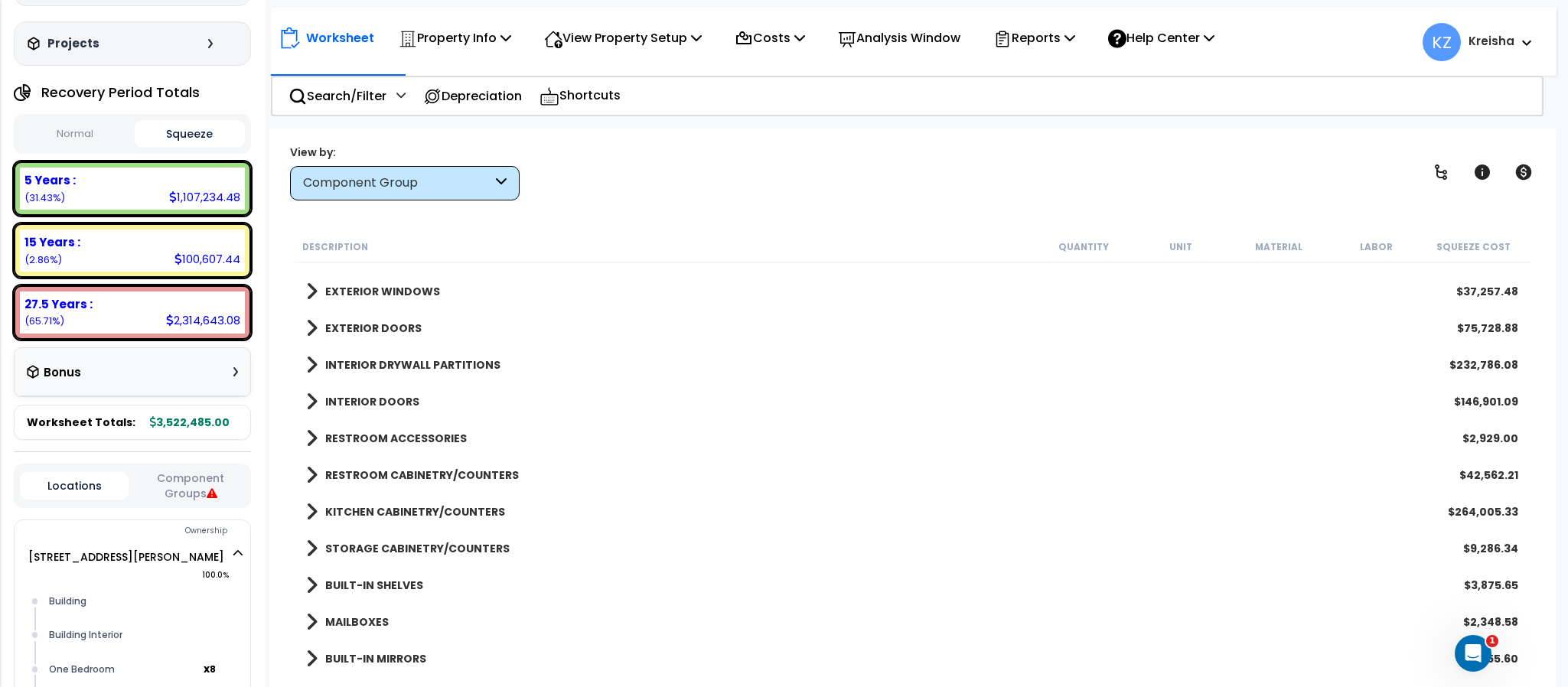
scroll to position [0, 0]
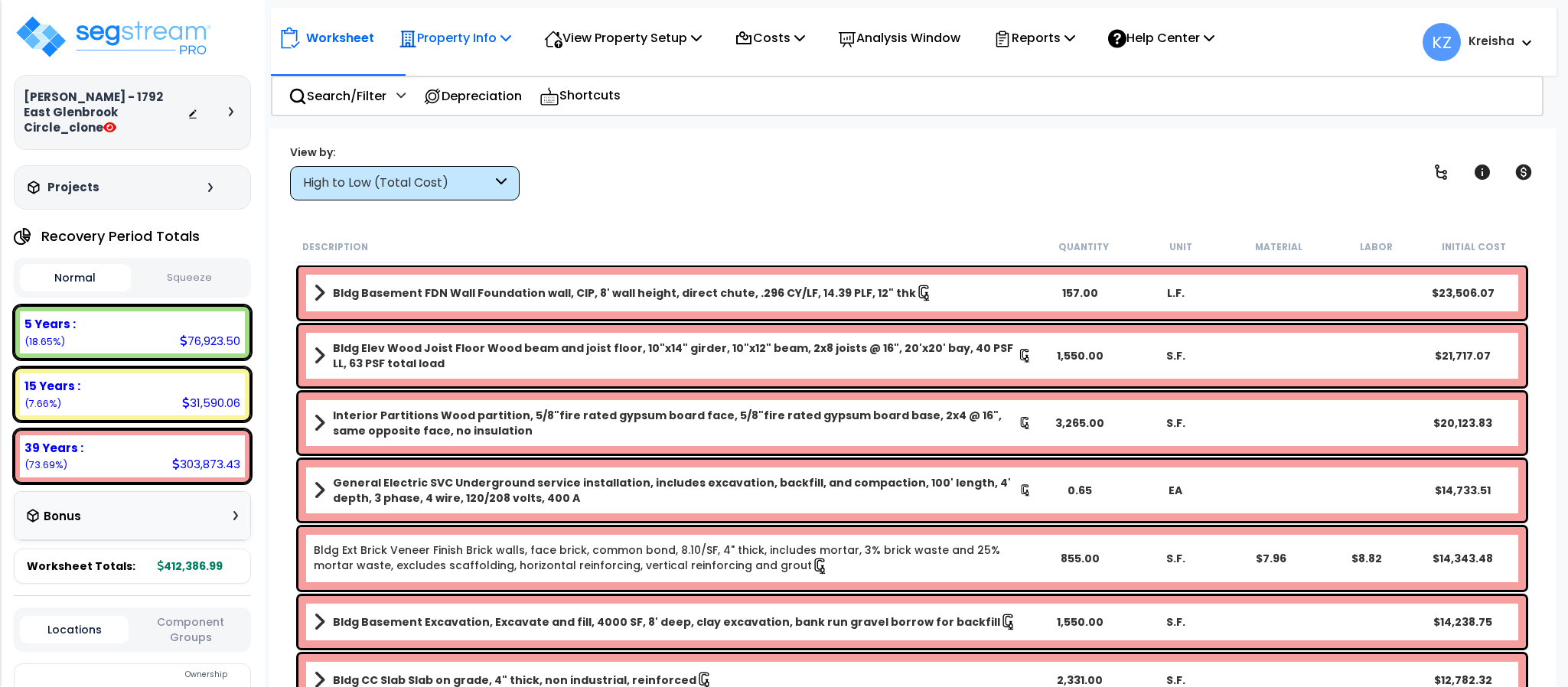
click at [466, 32] on p "Property Info" at bounding box center [455, 38] width 112 height 21
click at [501, 35] on p "Property Info" at bounding box center [455, 38] width 112 height 21
click at [633, 28] on p "View Property Setup" at bounding box center [622, 38] width 158 height 21
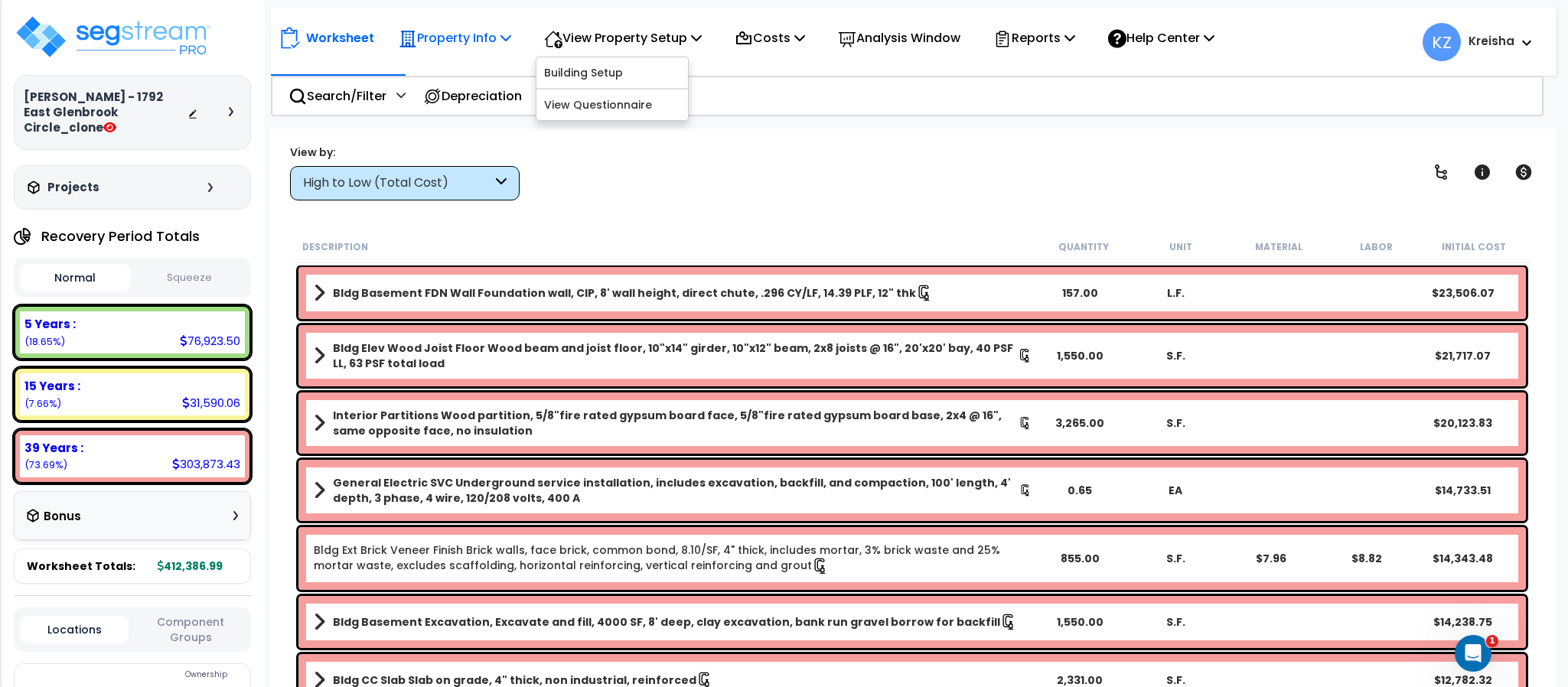
click at [475, 33] on p "Property Info" at bounding box center [455, 38] width 112 height 21
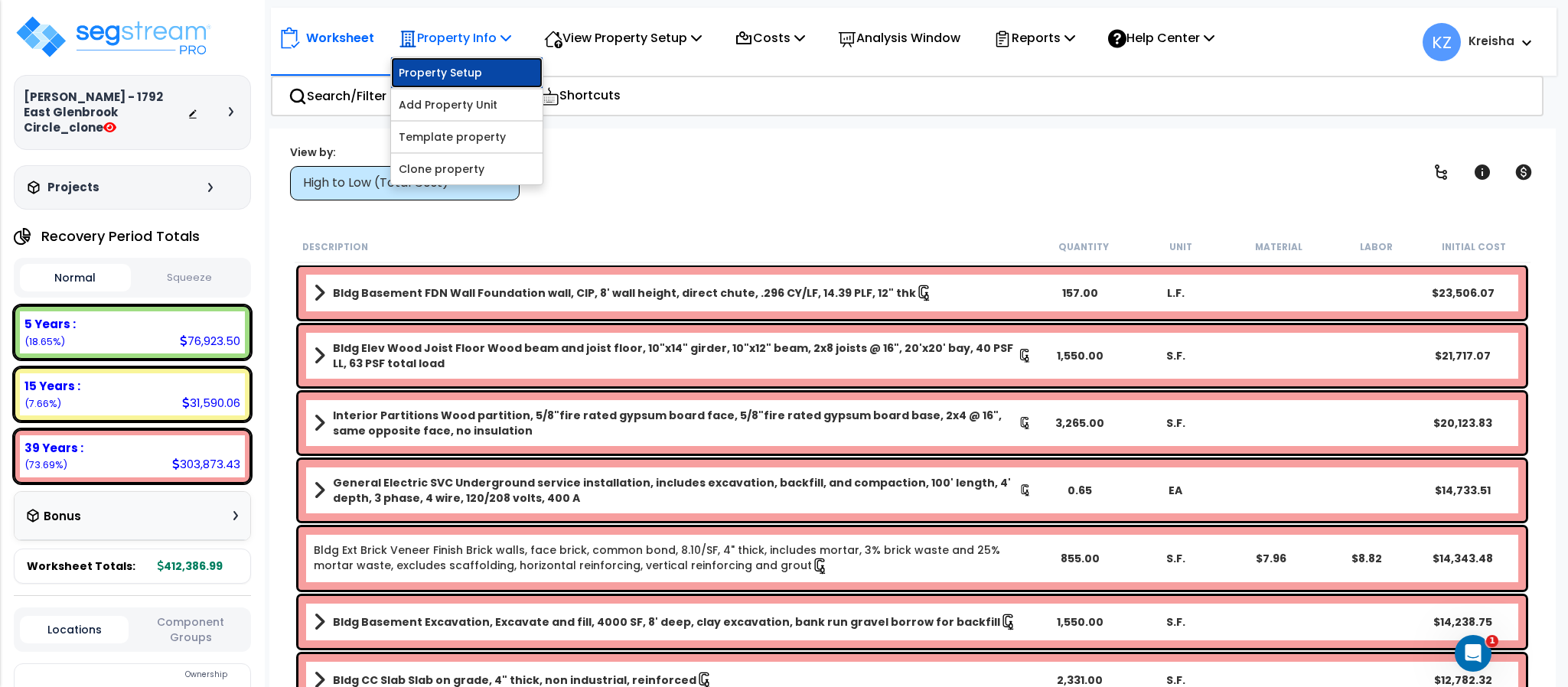
click at [439, 67] on link "Property Setup" at bounding box center [467, 72] width 152 height 30
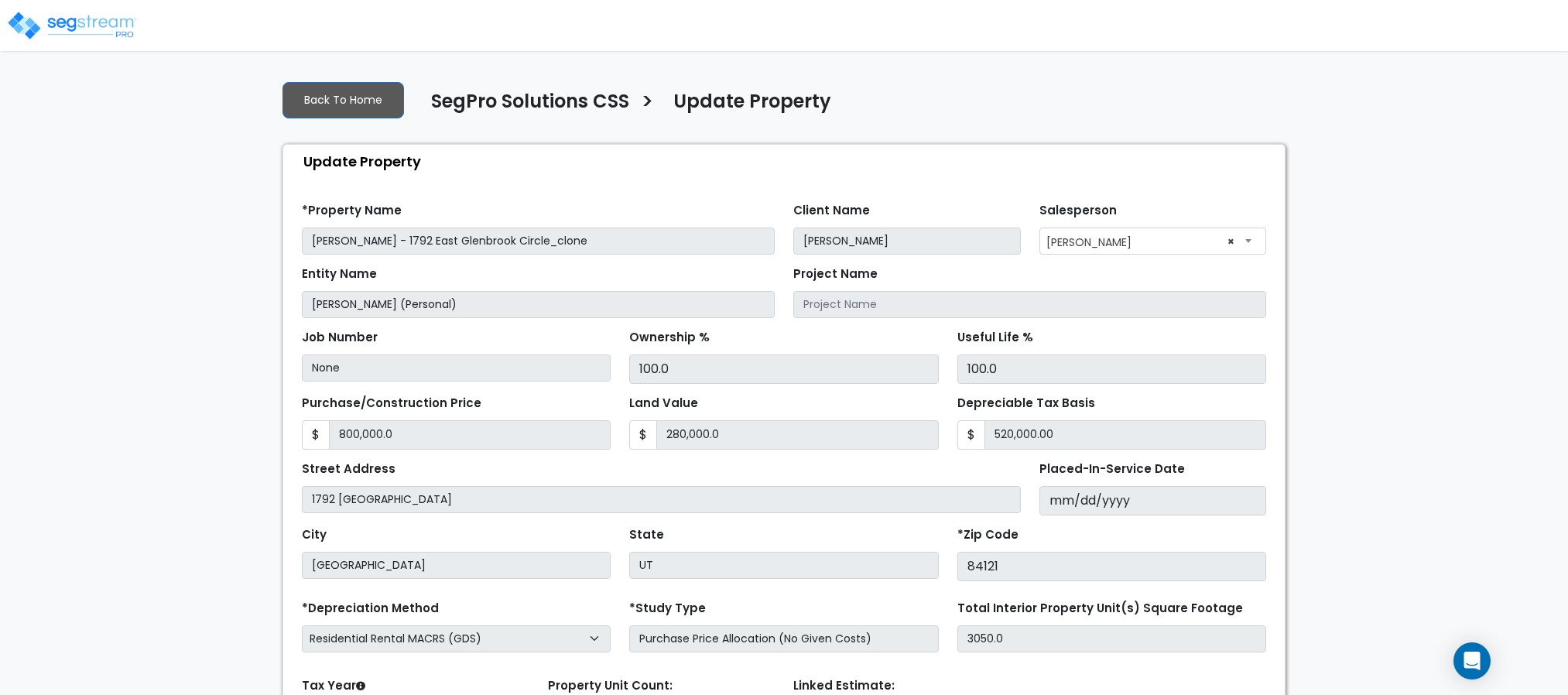
select select "2024"
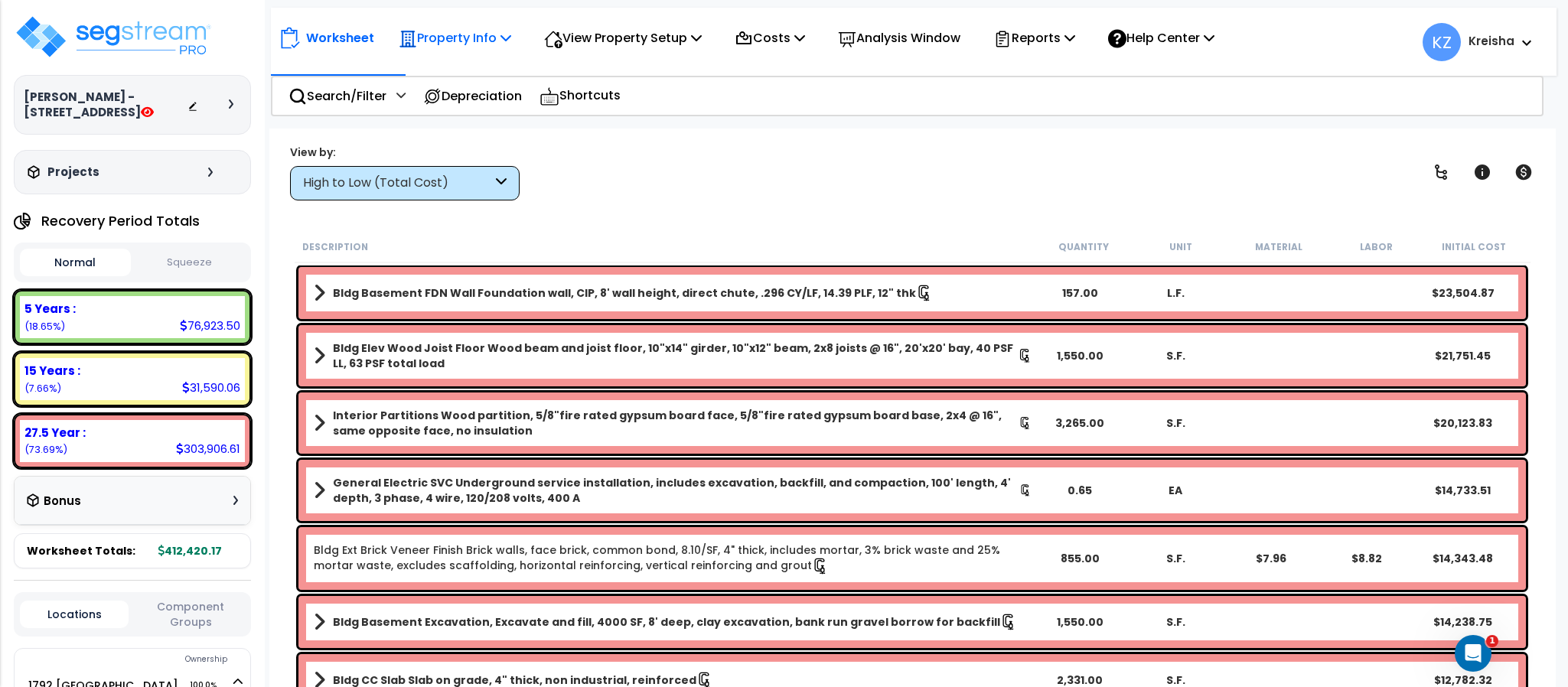
click at [477, 44] on p "Property Info" at bounding box center [455, 38] width 112 height 21
click at [914, 129] on div "Worksheet Property Info Property Setup Add Property Unit Template property Clon…" at bounding box center [912, 472] width 1286 height 687
